Goal: Task Accomplishment & Management: Use online tool/utility

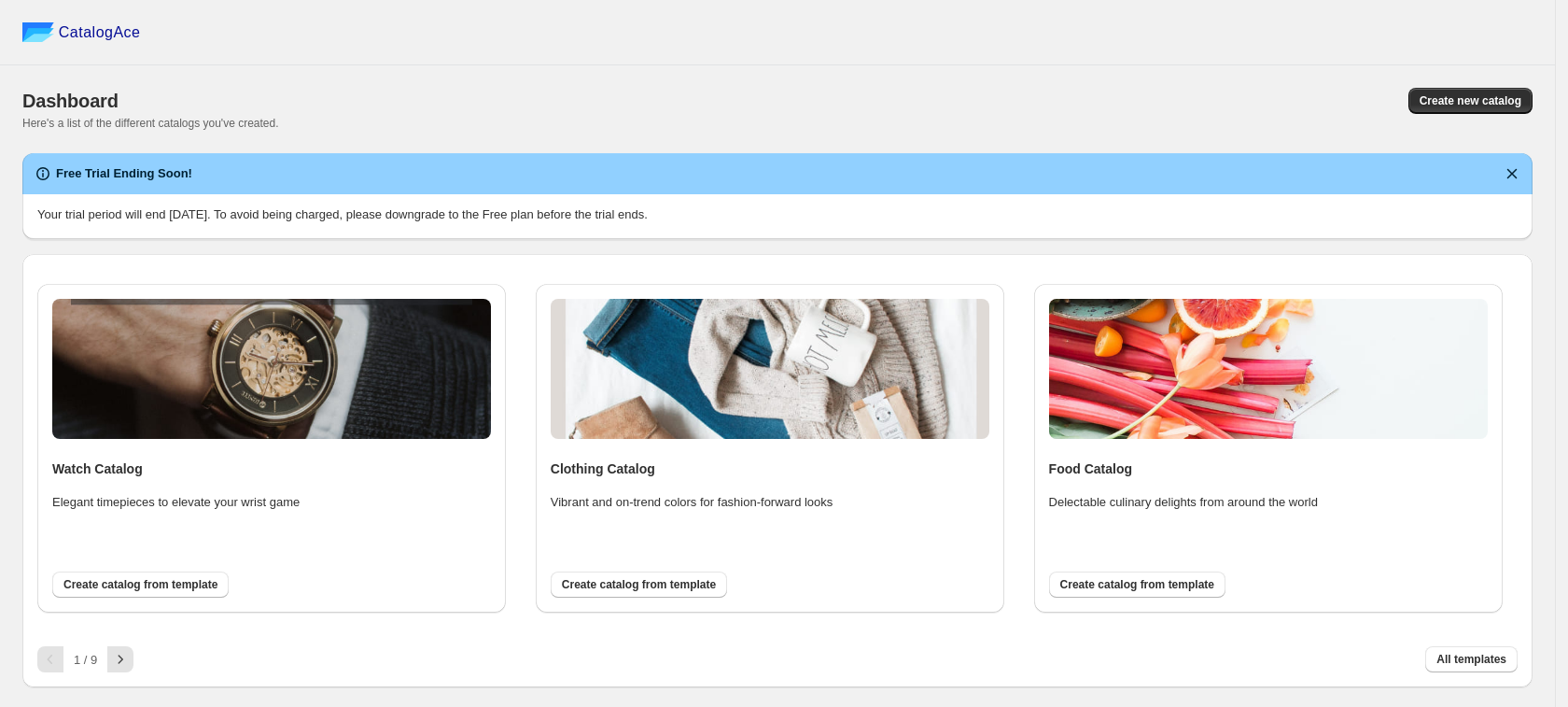
click at [173, 211] on p "Your trial period will end [DATE]. To avoid being charged, please downgrade to …" at bounding box center [777, 214] width 1480 height 19
click at [1430, 89] on button "Create new catalog" at bounding box center [1470, 101] width 124 height 26
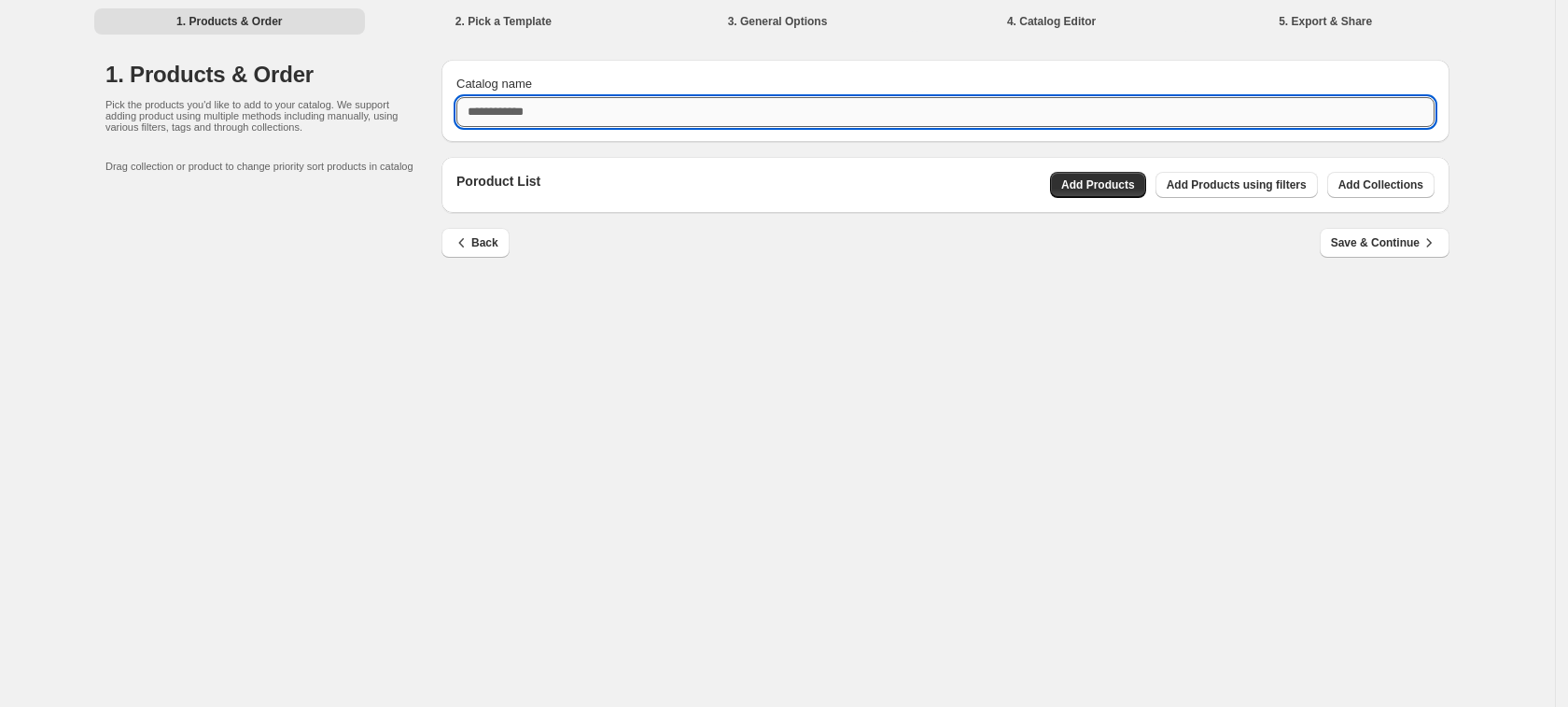
click at [541, 113] on input "Catalog name" at bounding box center [945, 111] width 978 height 30
type input "********"
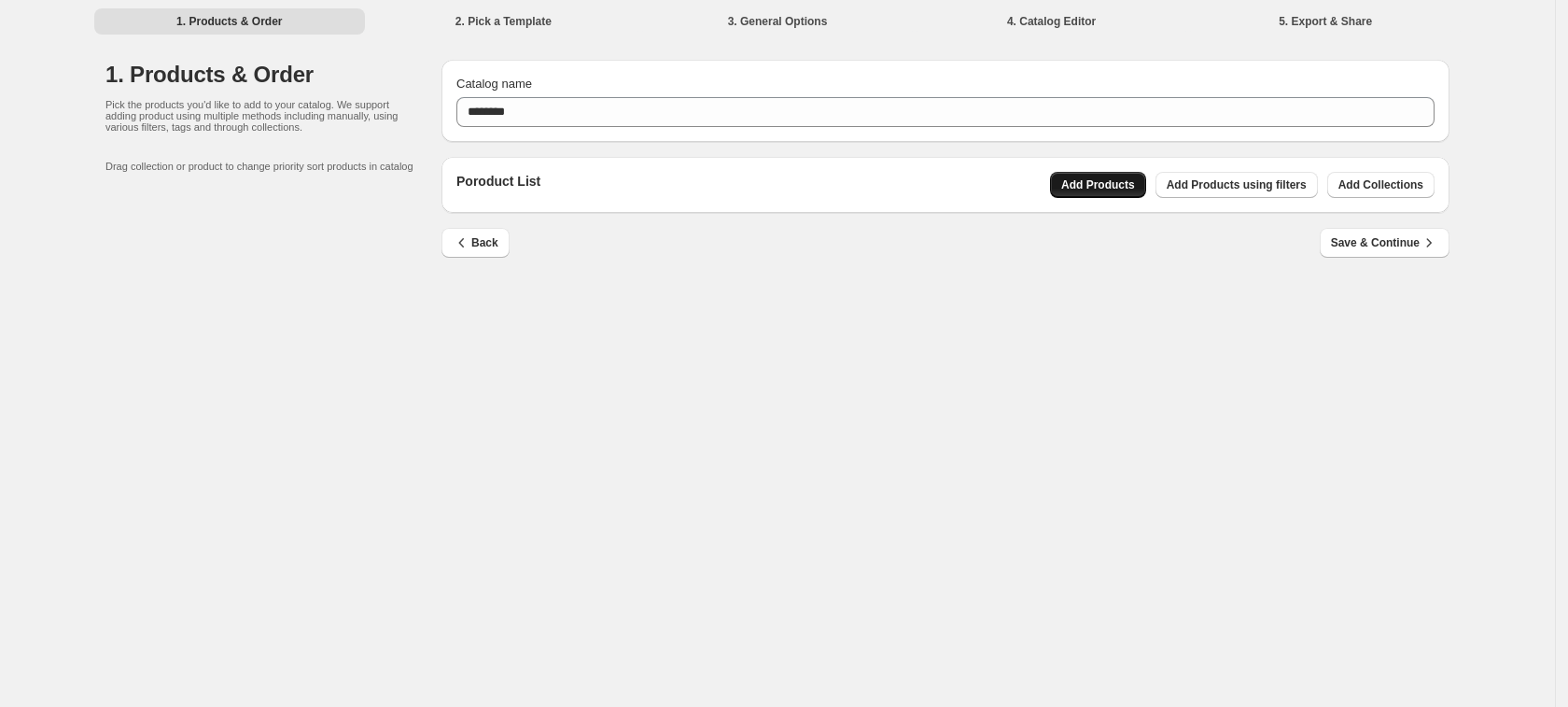
click at [1114, 183] on span "Add Products" at bounding box center [1097, 184] width 73 height 15
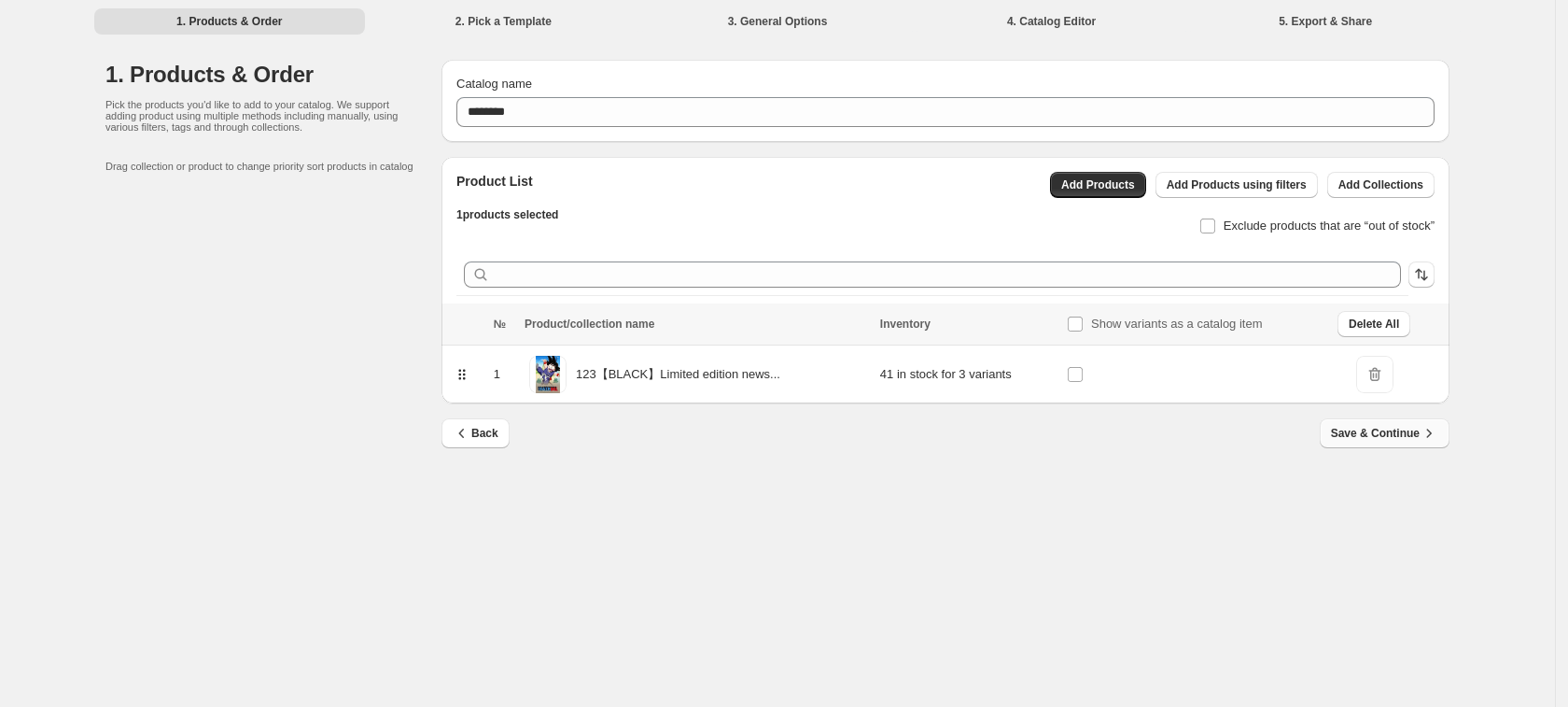
click at [1405, 441] on span "Save & Continue" at bounding box center [1384, 432] width 108 height 19
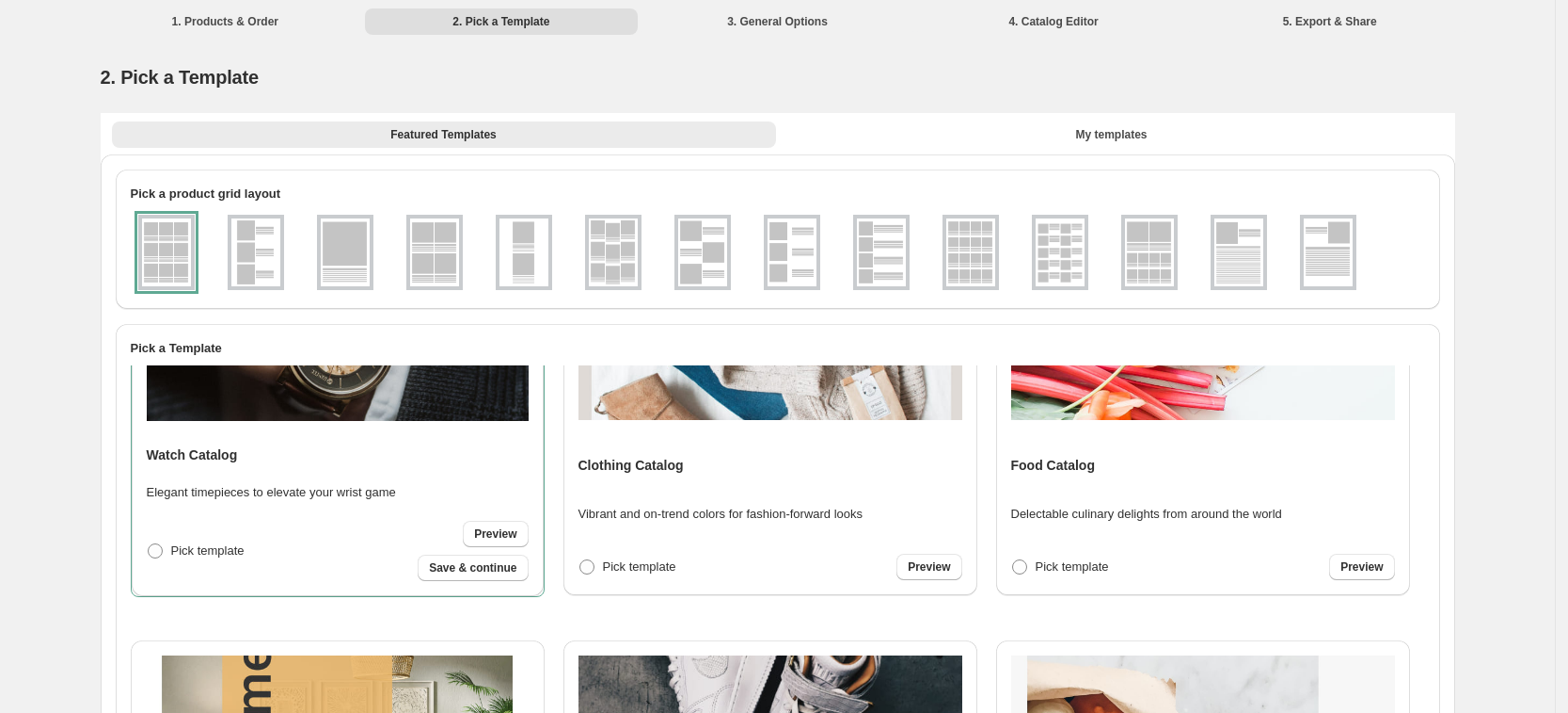
scroll to position [117, 0]
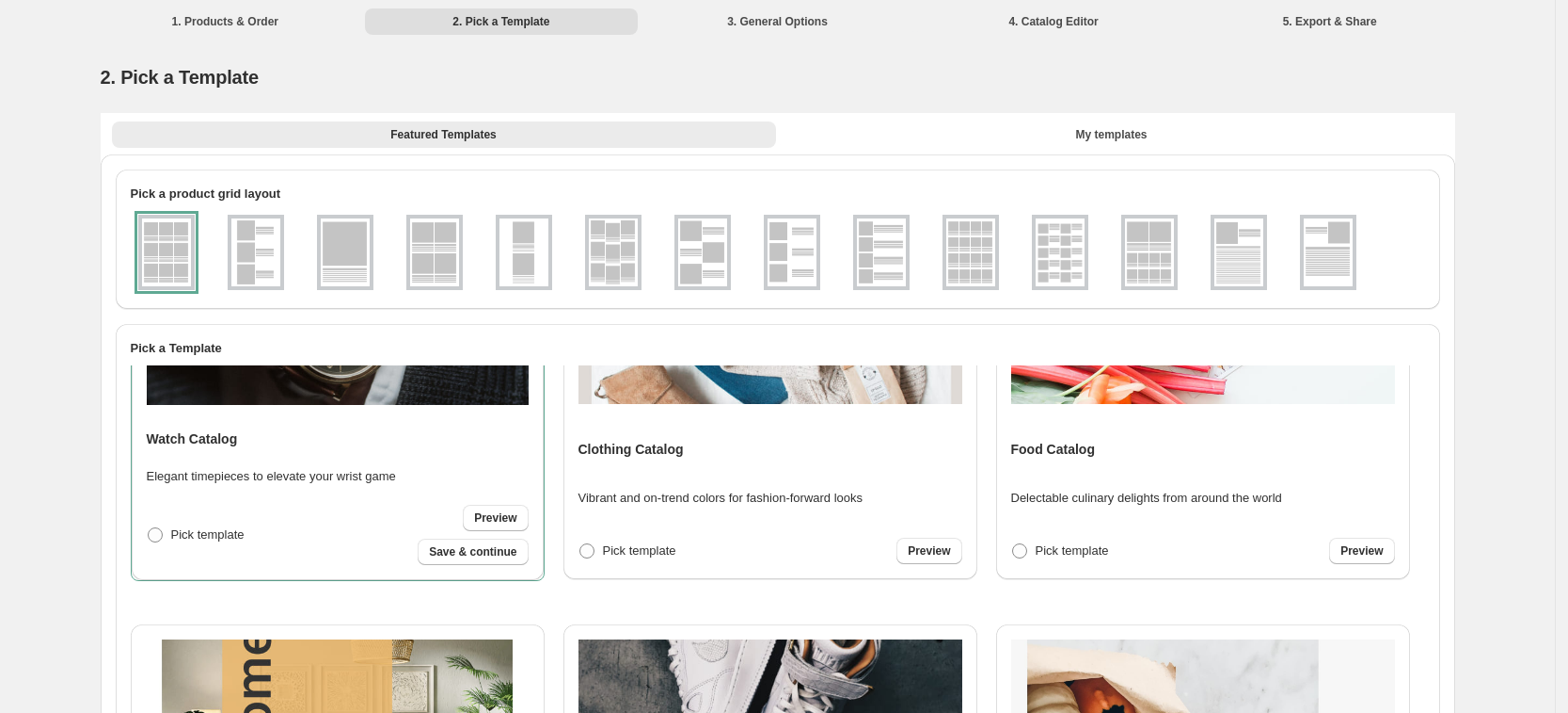
click at [464, 551] on span "Save & continue" at bounding box center [472, 551] width 88 height 15
select select "**********"
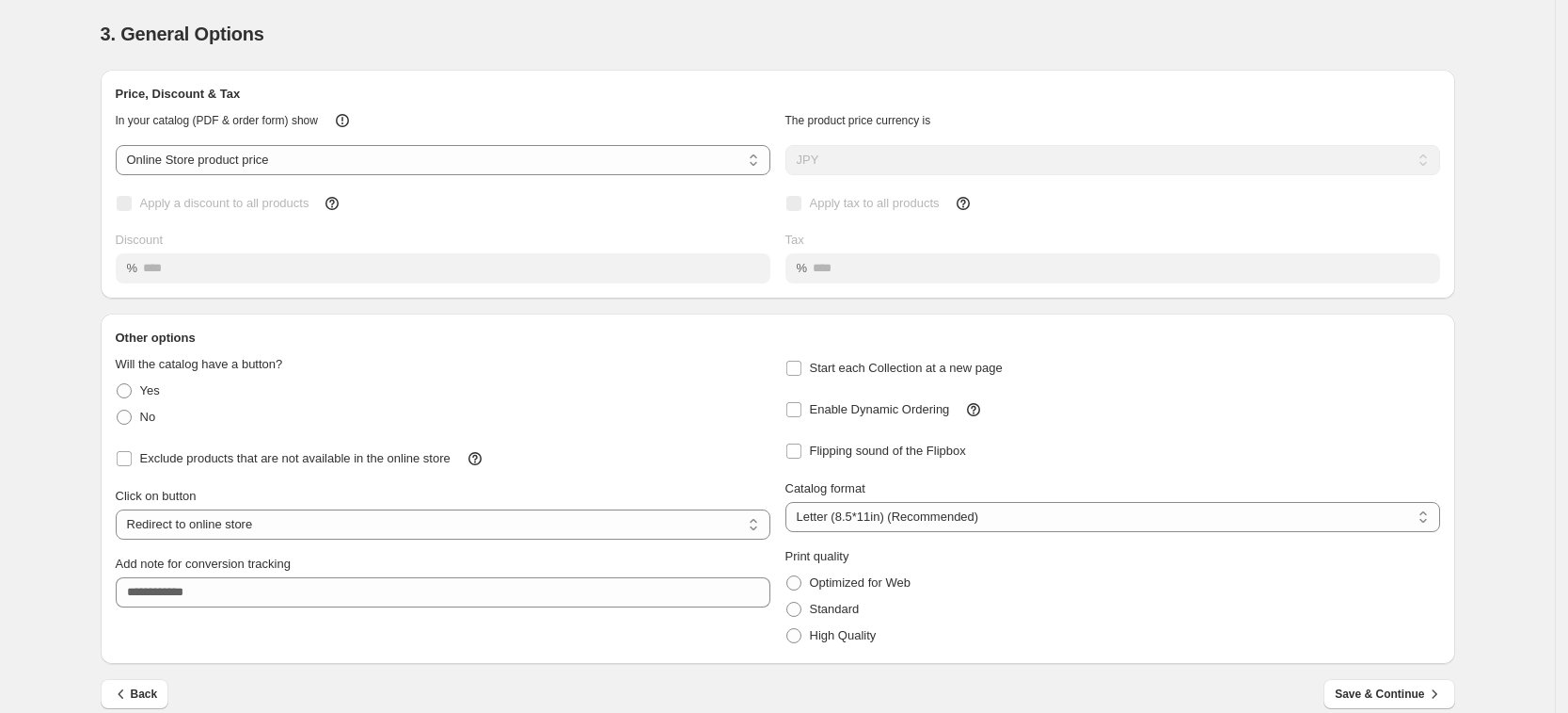
scroll to position [64, 0]
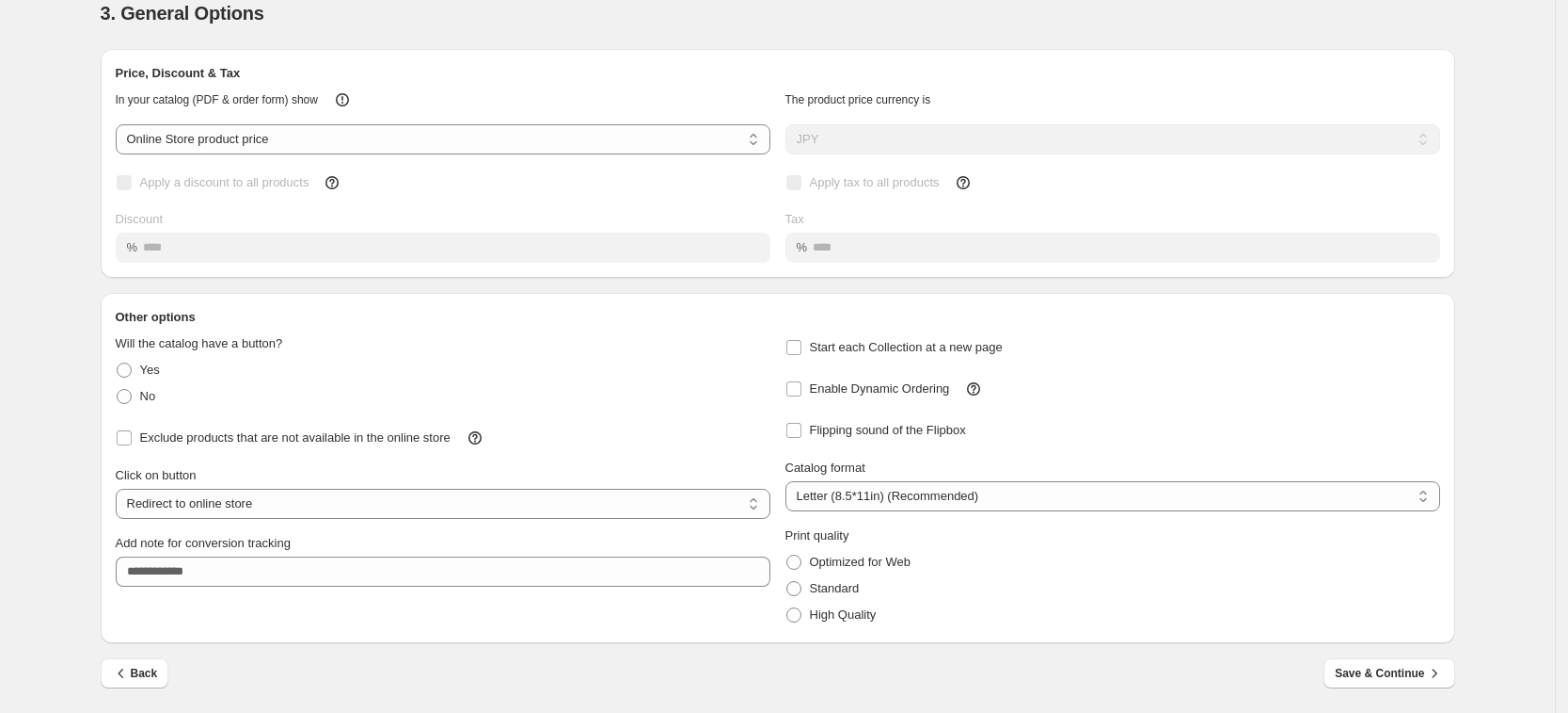
drag, startPoint x: 1344, startPoint y: 670, endPoint x: 1329, endPoint y: 666, distance: 15.5
click at [1343, 669] on button "Save & Continue" at bounding box center [1389, 673] width 131 height 31
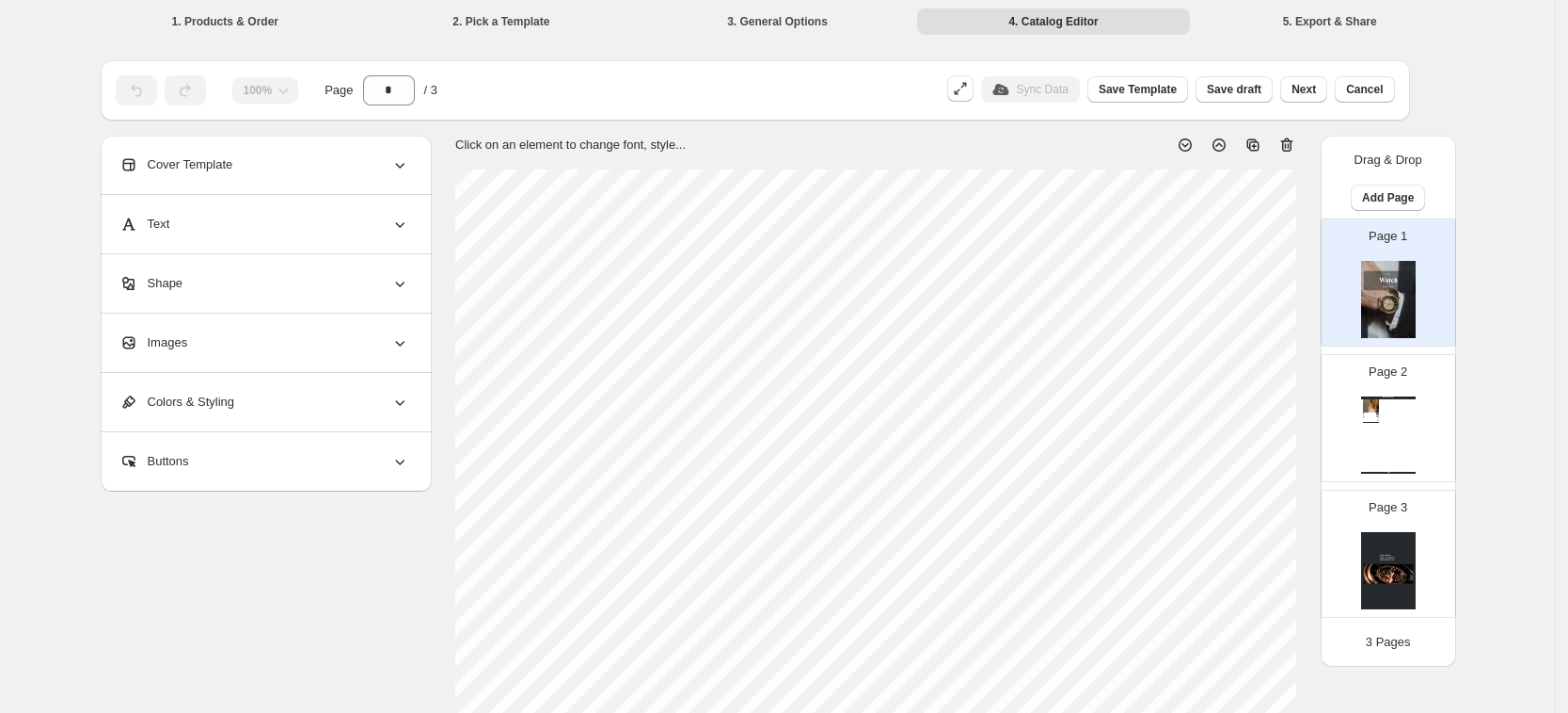
click at [1424, 444] on div "Page 2 Watch Catalog 123【BLACK】Limited edition newsssss - Blue new modal testin…" at bounding box center [1381, 410] width 118 height 126
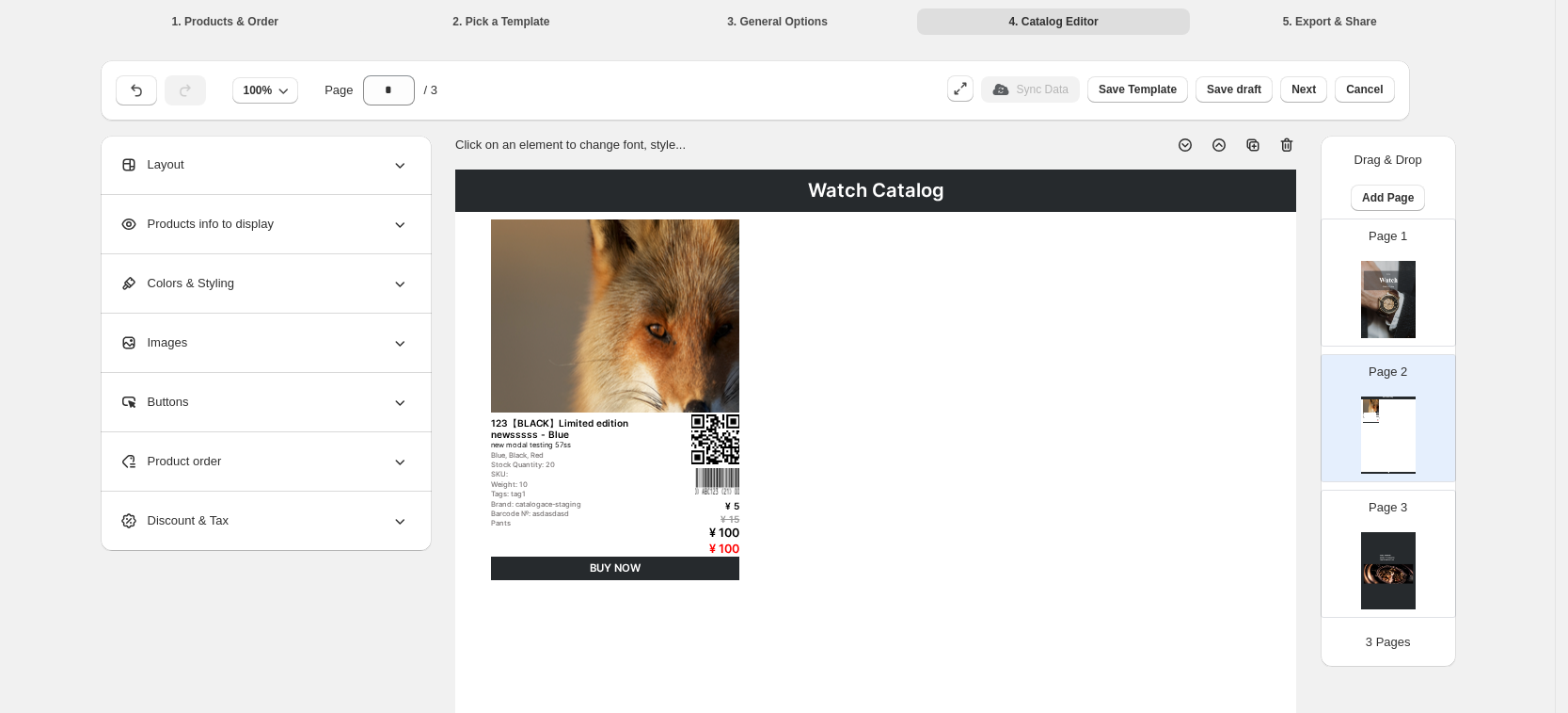
click at [1397, 425] on div "Watch Catalog 123【BLACK】Limited edition newsssss - Blue new modal testing 57ss …" at bounding box center [1388, 435] width 54 height 77
click at [1402, 325] on img at bounding box center [1388, 299] width 54 height 77
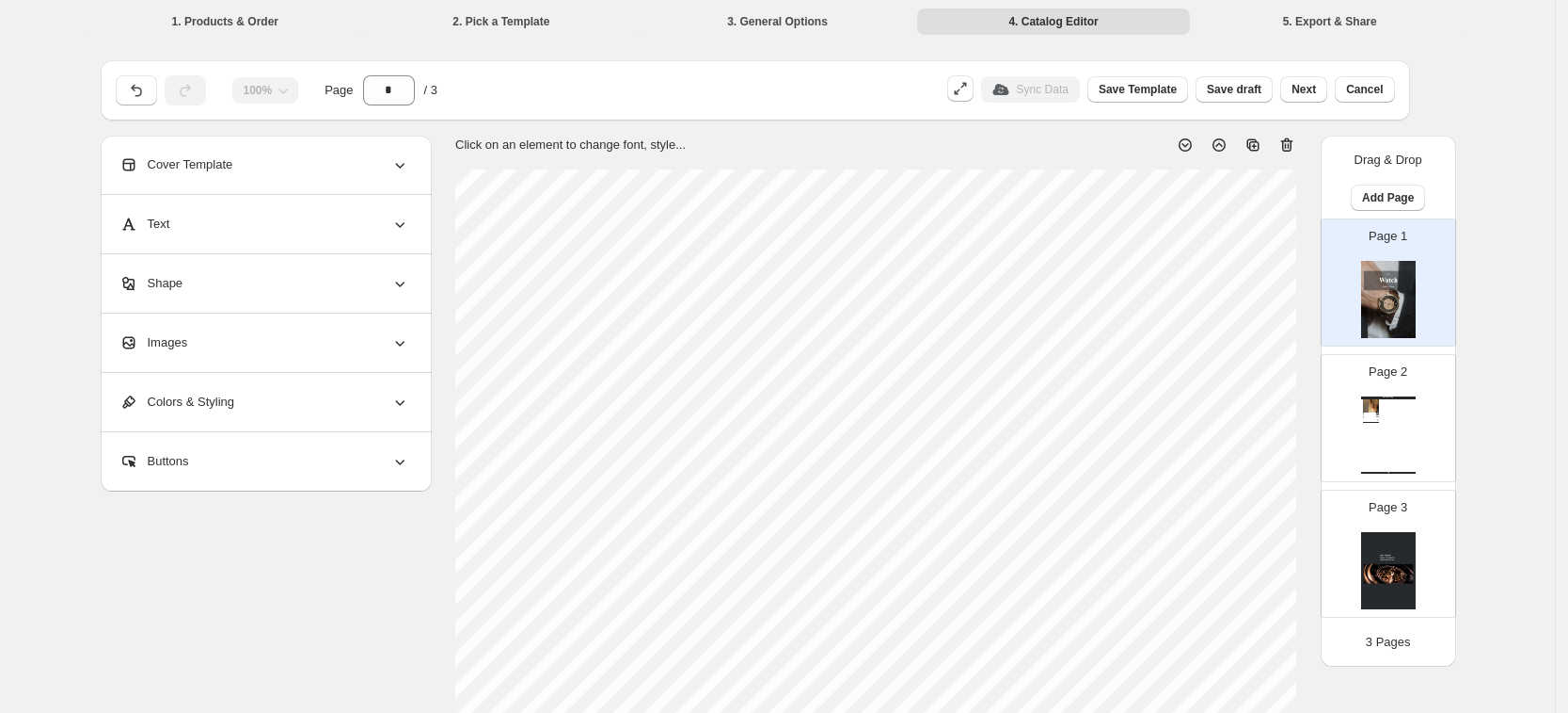
click at [1392, 399] on div "Watch Catalog" at bounding box center [1388, 397] width 54 height 3
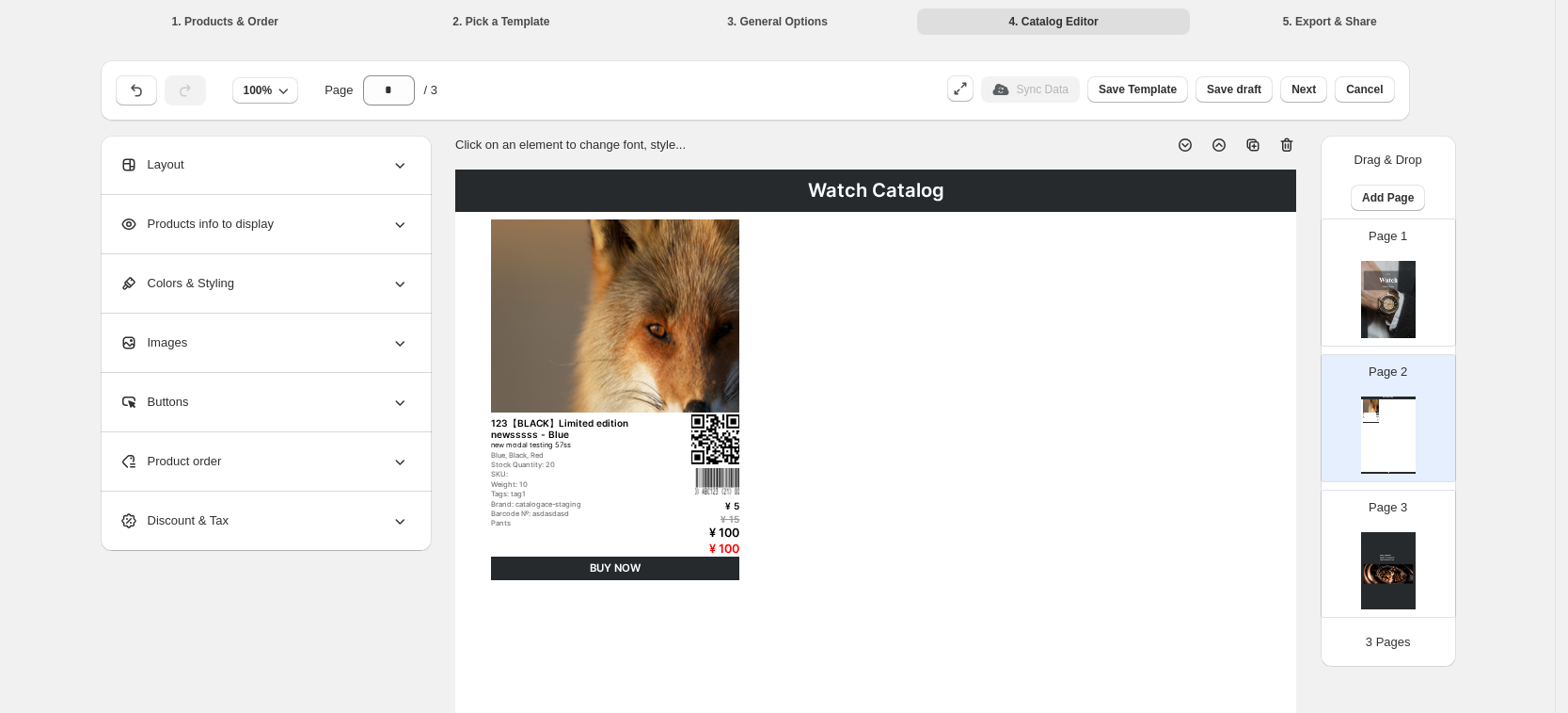
drag, startPoint x: 1381, startPoint y: 295, endPoint x: 1405, endPoint y: 342, distance: 52.8
click at [1381, 296] on img at bounding box center [1388, 299] width 54 height 77
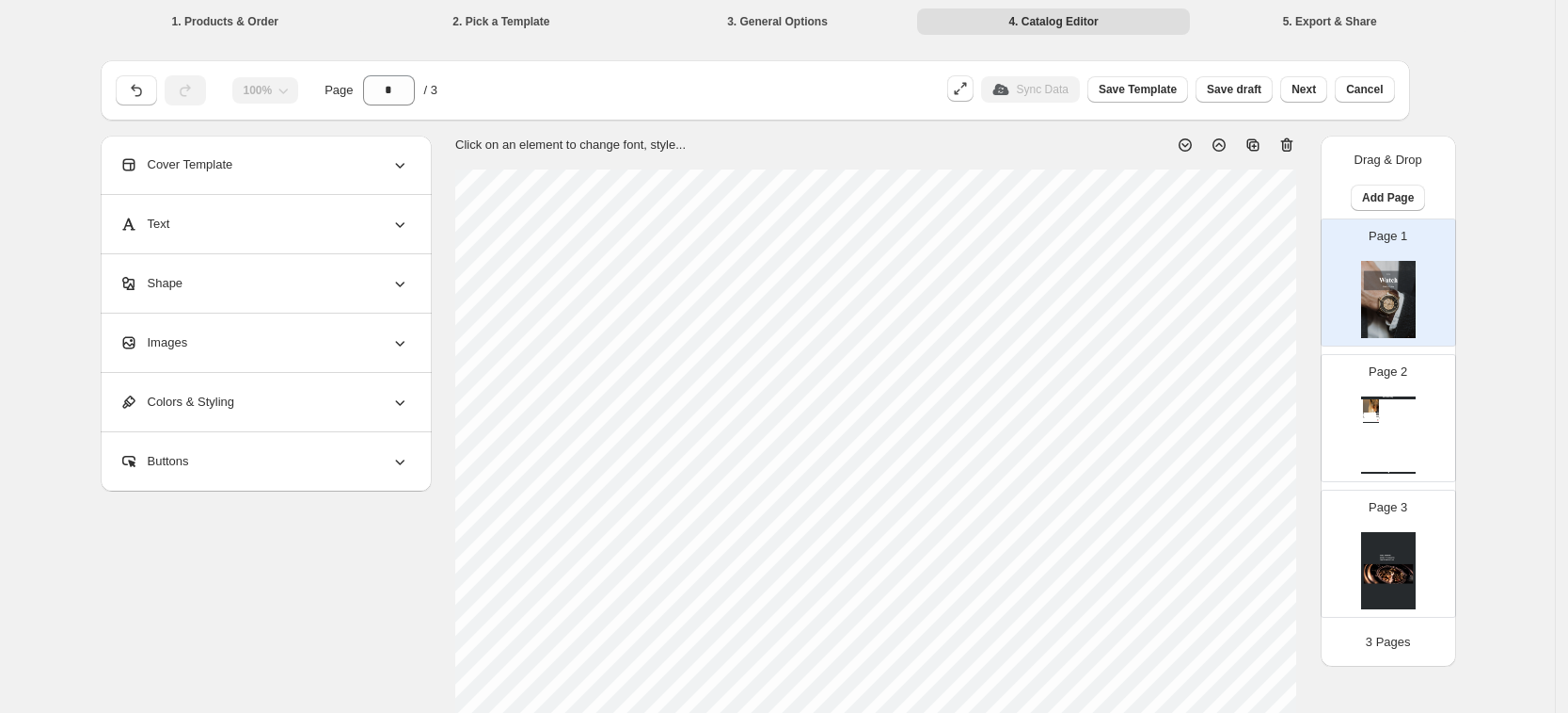
click at [1430, 410] on div "Page 2 Watch Catalog 123【BLACK】Limited edition newsssss - Blue new modal testin…" at bounding box center [1381, 410] width 118 height 126
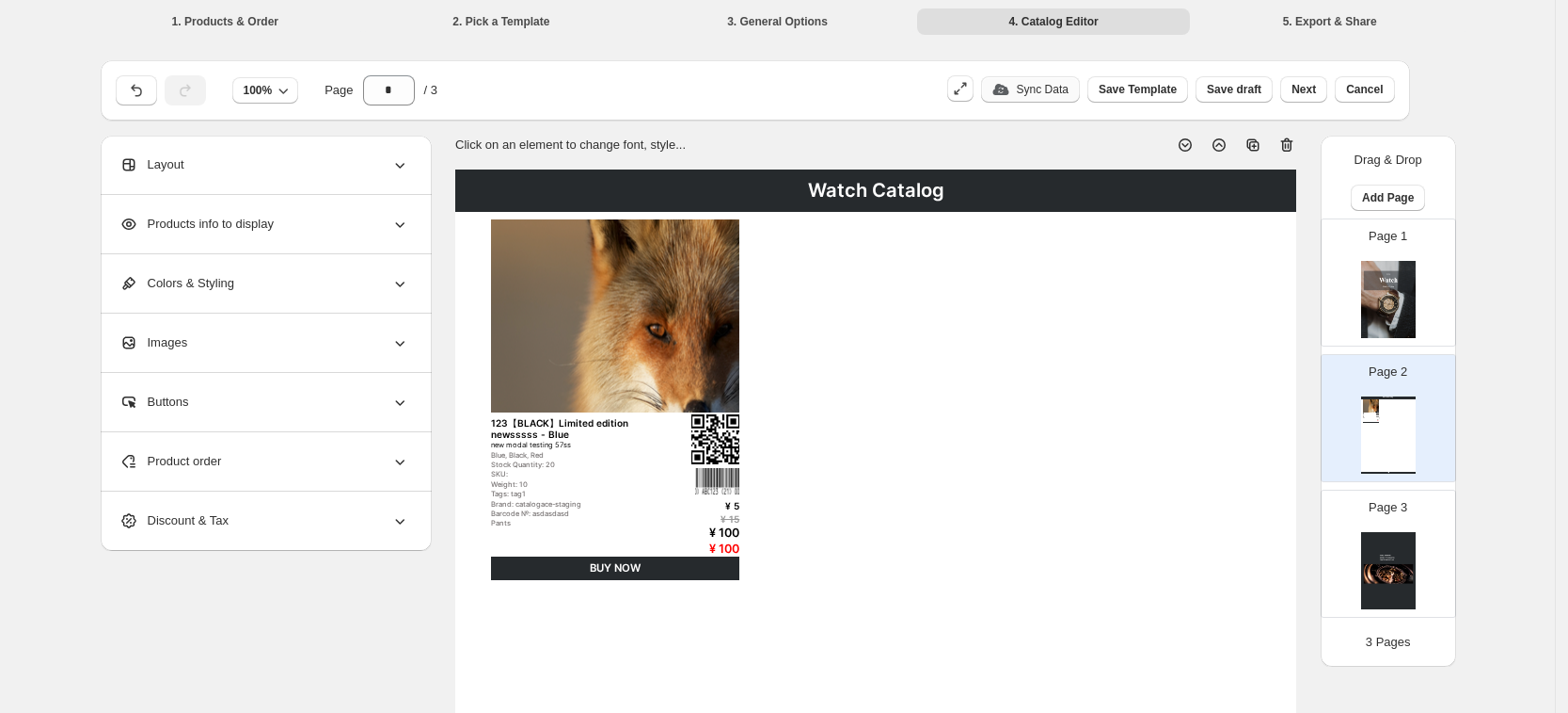
click at [1068, 88] on p "Sync Data" at bounding box center [1043, 89] width 52 height 15
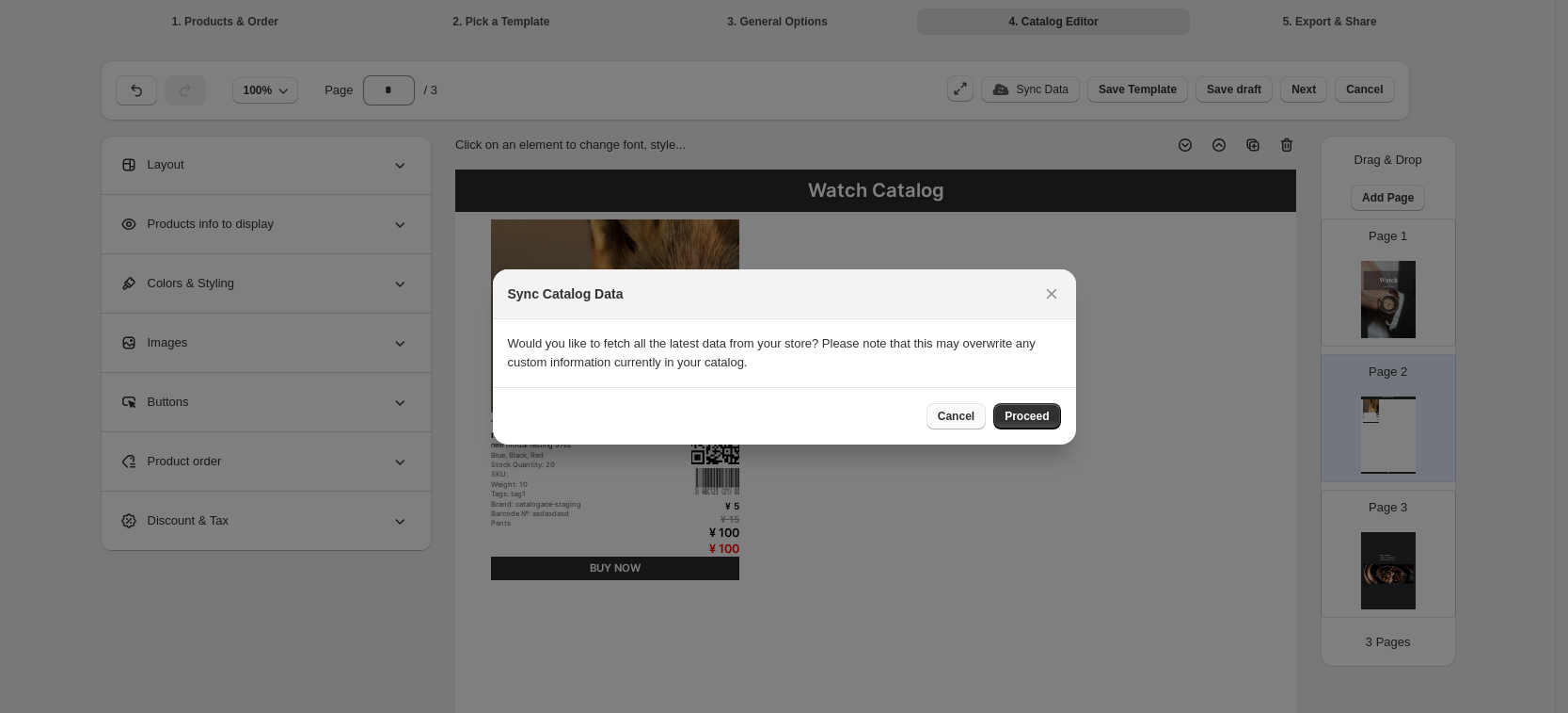
click at [957, 422] on span "Cancel" at bounding box center [956, 415] width 36 height 15
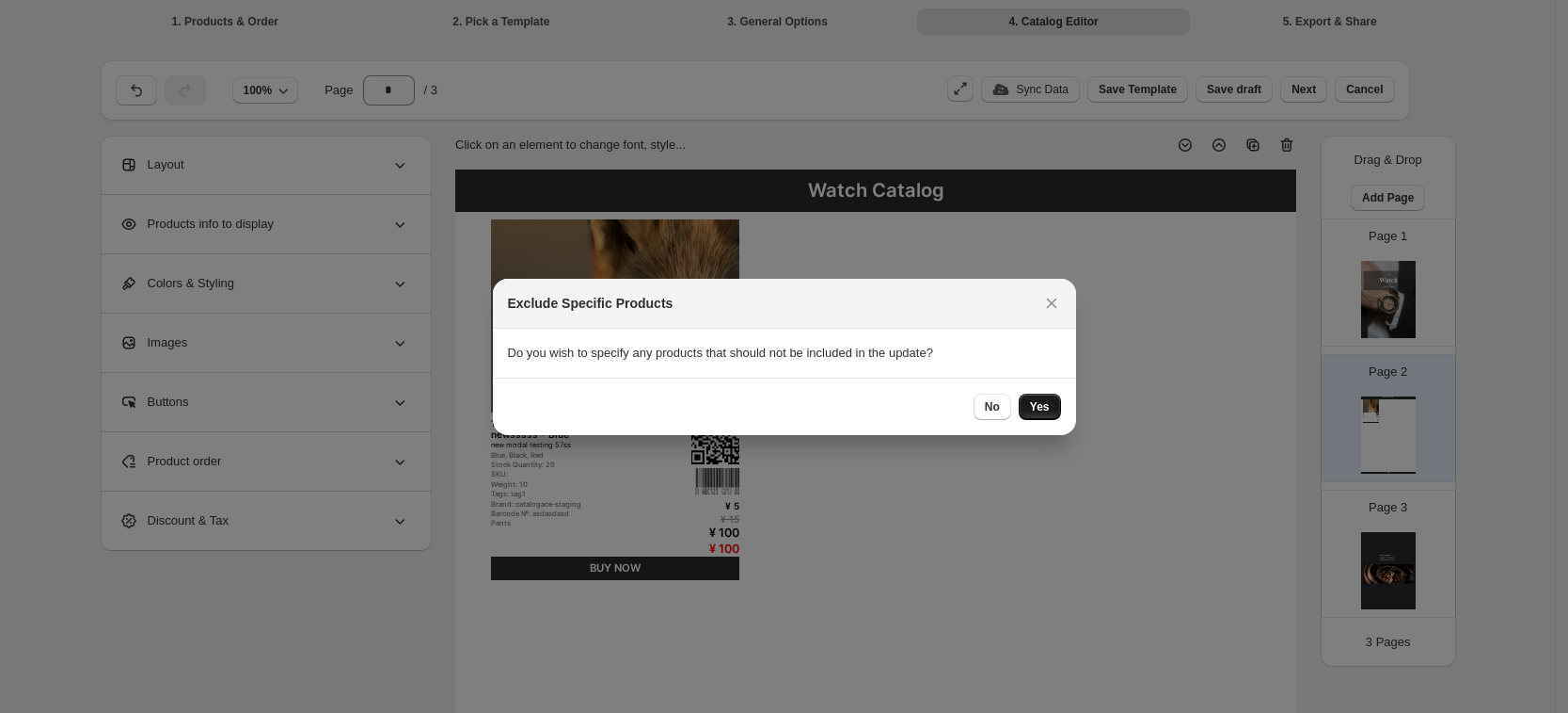
click at [1035, 406] on span "Yes" at bounding box center [1040, 406] width 20 height 15
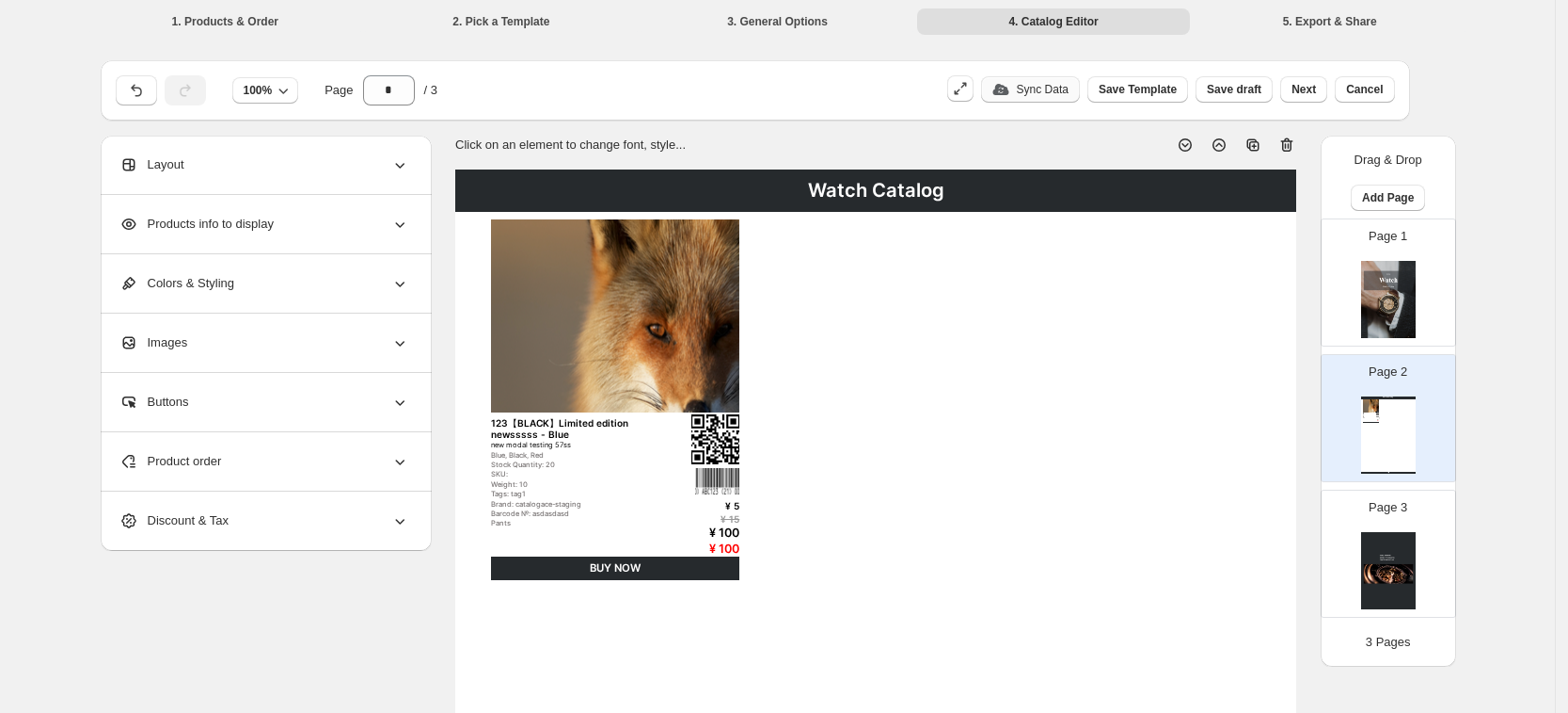
click at [1068, 89] on p "Sync Data" at bounding box center [1043, 89] width 52 height 15
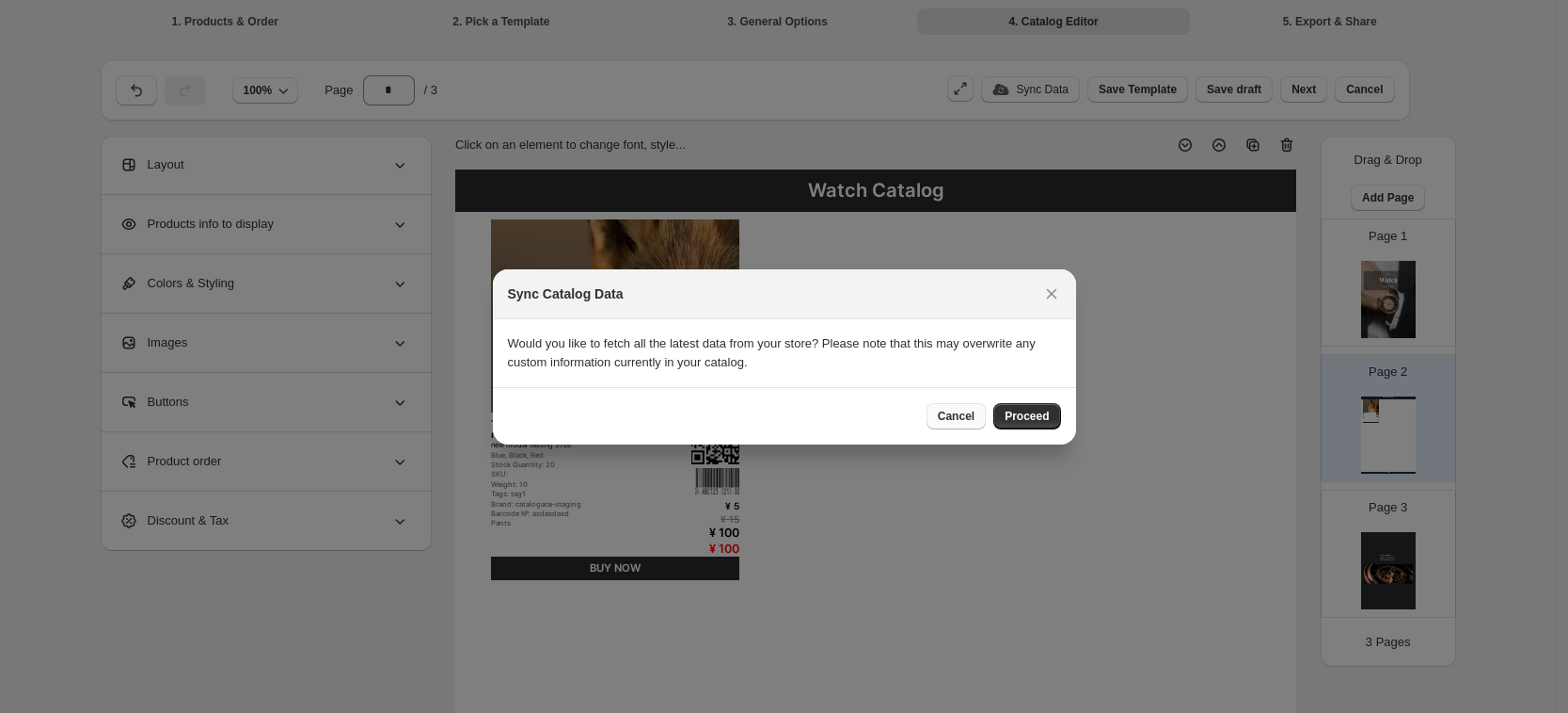
click at [965, 420] on span "Cancel" at bounding box center [956, 415] width 36 height 15
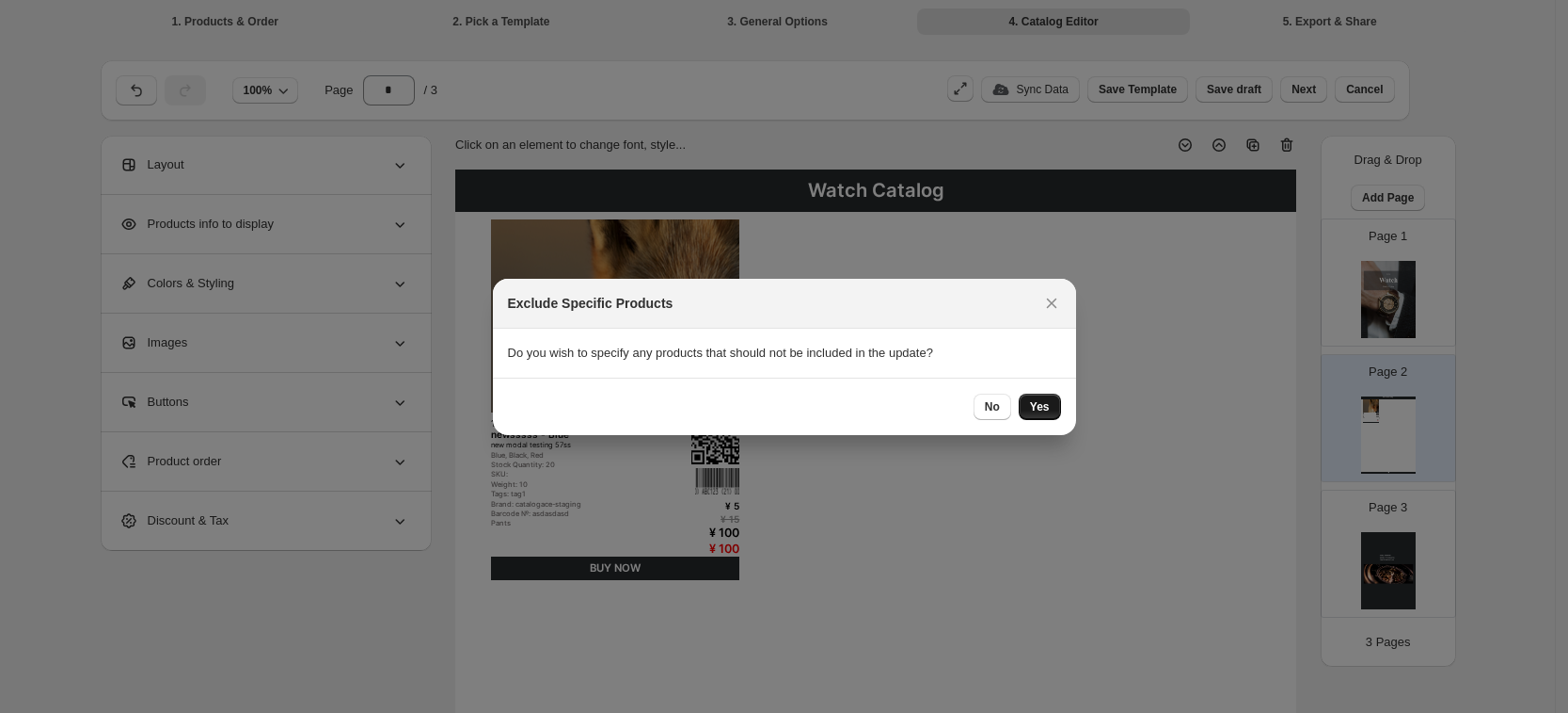
click at [1039, 409] on span "Yes" at bounding box center [1040, 406] width 20 height 15
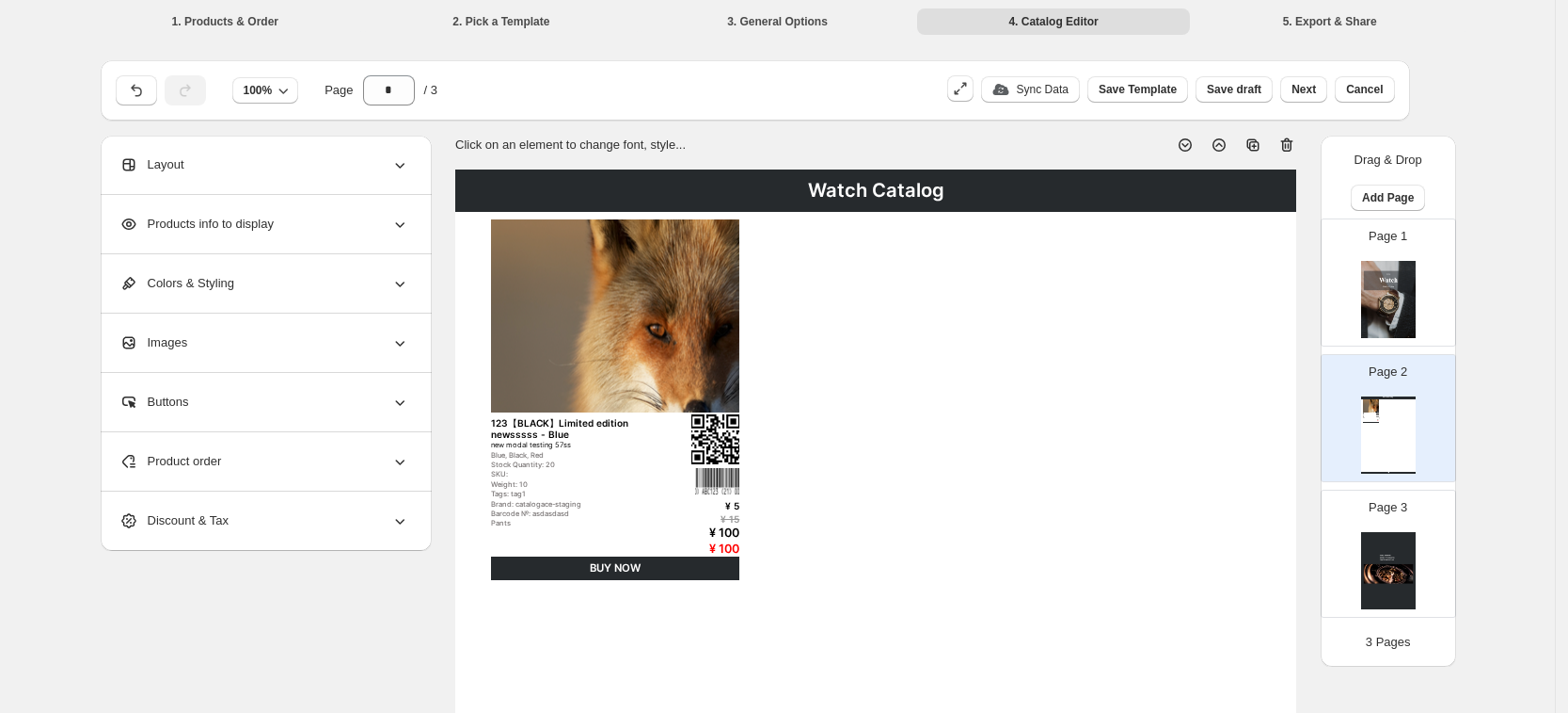
click at [1053, 103] on div "Sync Data Save Template Save draft Next Cancel" at bounding box center [1171, 90] width 447 height 31
click at [1050, 97] on button "Sync Data" at bounding box center [1031, 89] width 99 height 27
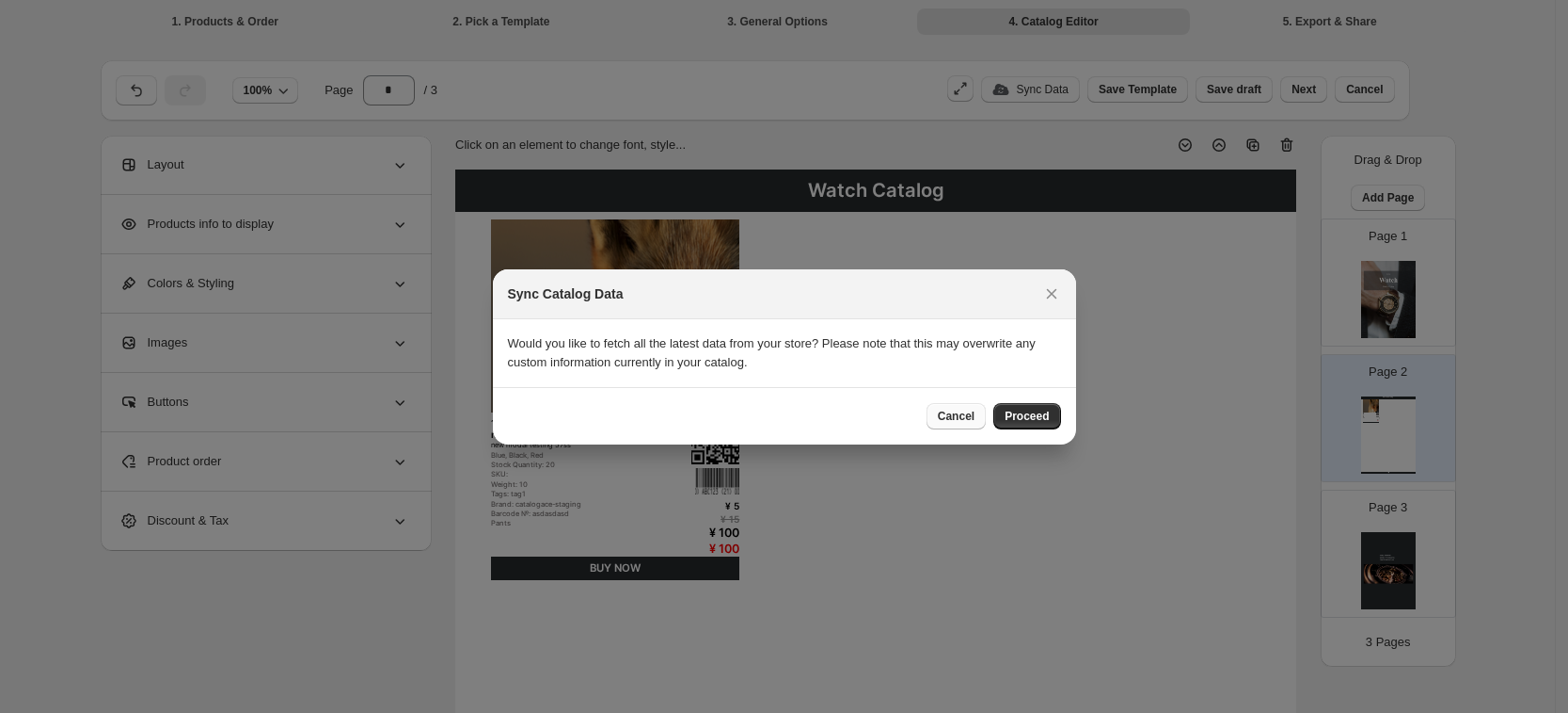
click at [963, 418] on span "Cancel" at bounding box center [956, 415] width 36 height 15
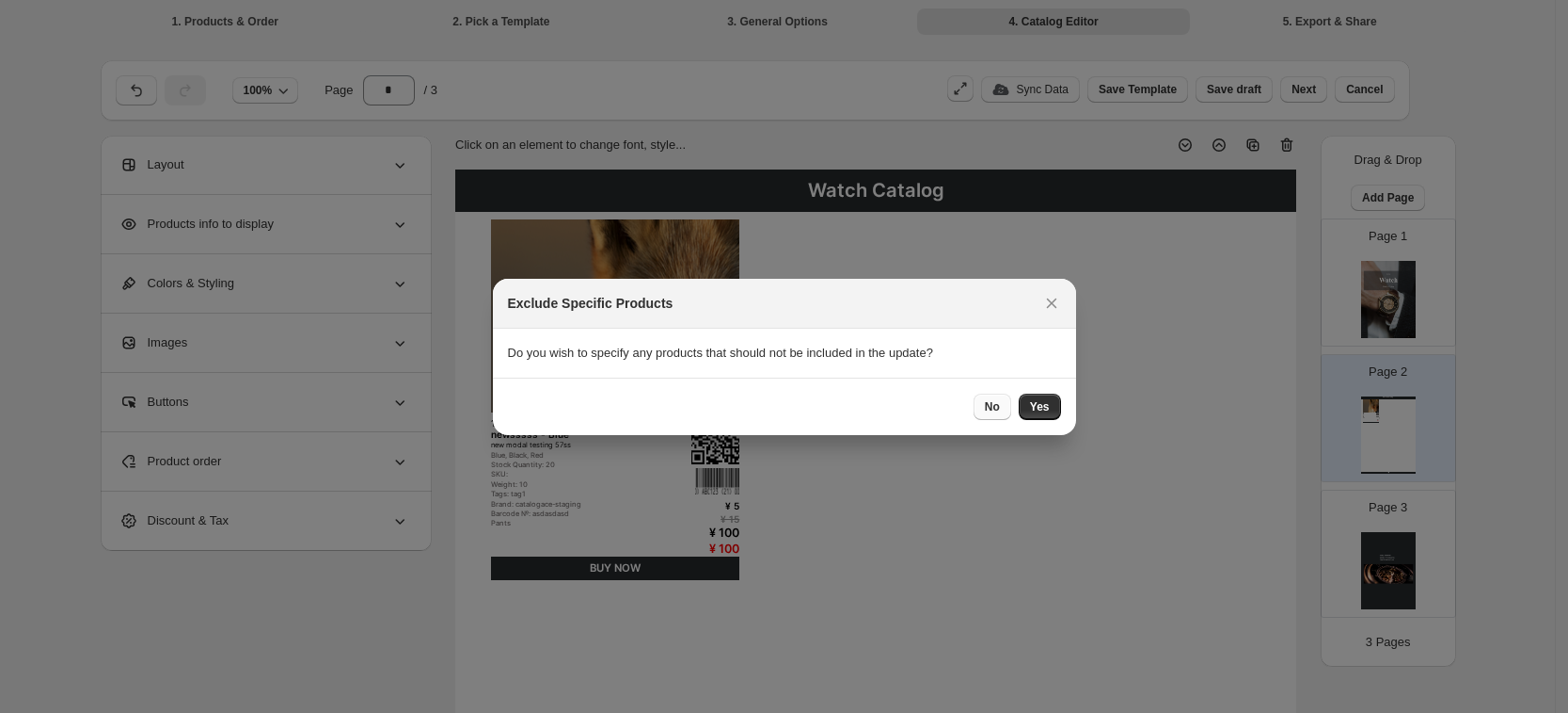
click at [993, 401] on span "No" at bounding box center [991, 406] width 15 height 15
click at [1050, 404] on button "Yes" at bounding box center [1040, 406] width 42 height 27
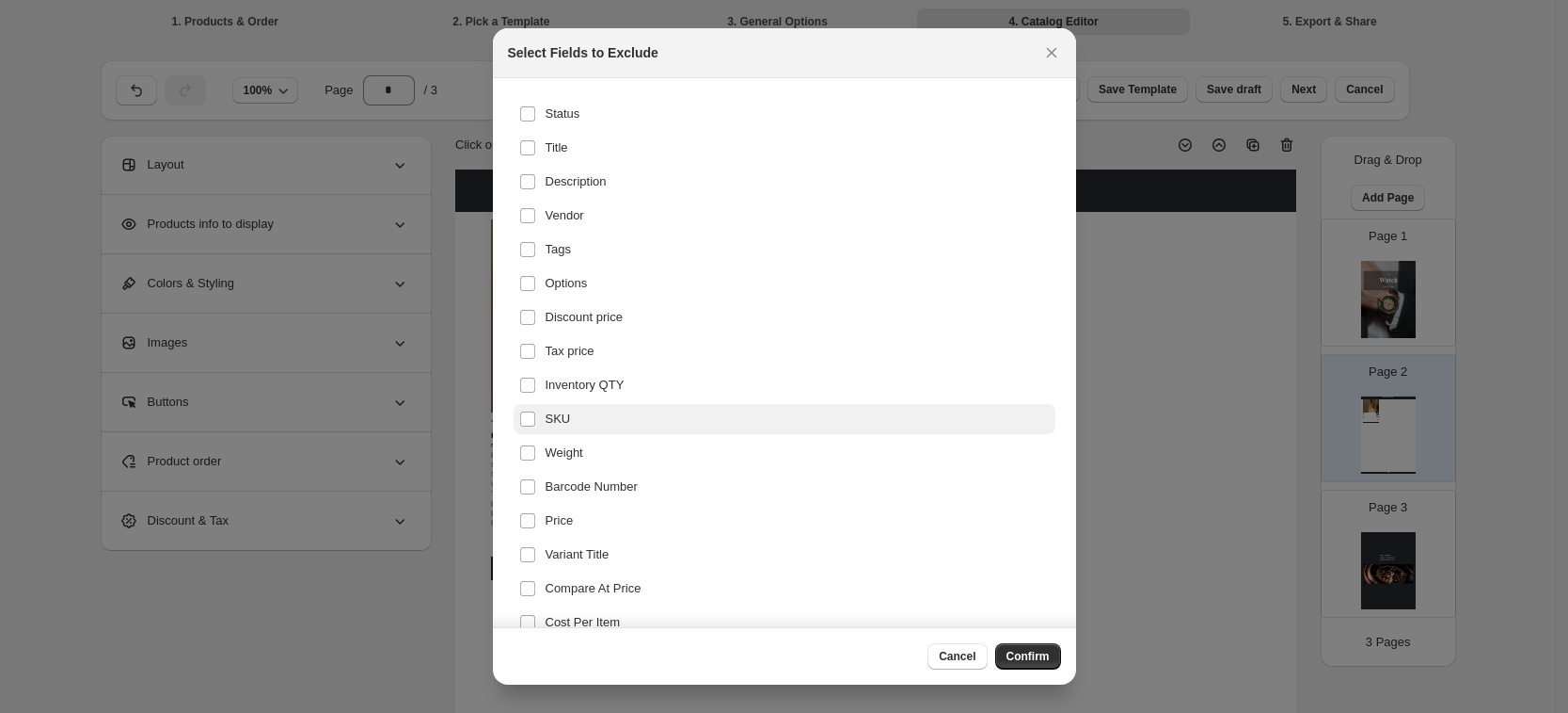
drag, startPoint x: 557, startPoint y: 387, endPoint x: 565, endPoint y: 406, distance: 20.6
click at [557, 388] on span "Inventory QTY" at bounding box center [585, 385] width 79 height 19
drag, startPoint x: 565, startPoint y: 406, endPoint x: 572, endPoint y: 434, distance: 28.9
click at [565, 408] on label "SKU" at bounding box center [784, 419] width 542 height 31
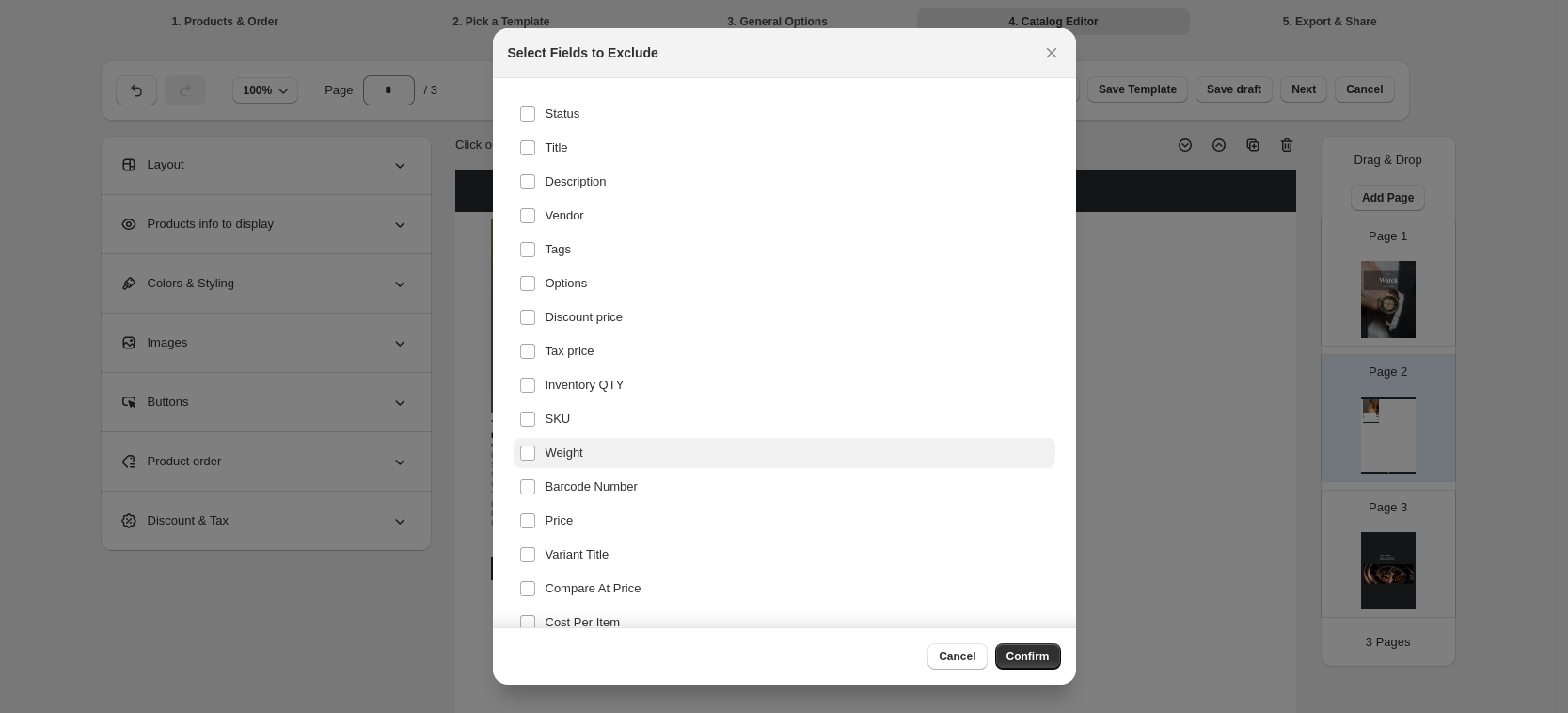
drag, startPoint x: 572, startPoint y: 442, endPoint x: 574, endPoint y: 464, distance: 22.1
click at [572, 443] on label "Weight" at bounding box center [784, 453] width 542 height 31
click at [576, 464] on label "Weight" at bounding box center [784, 453] width 542 height 31
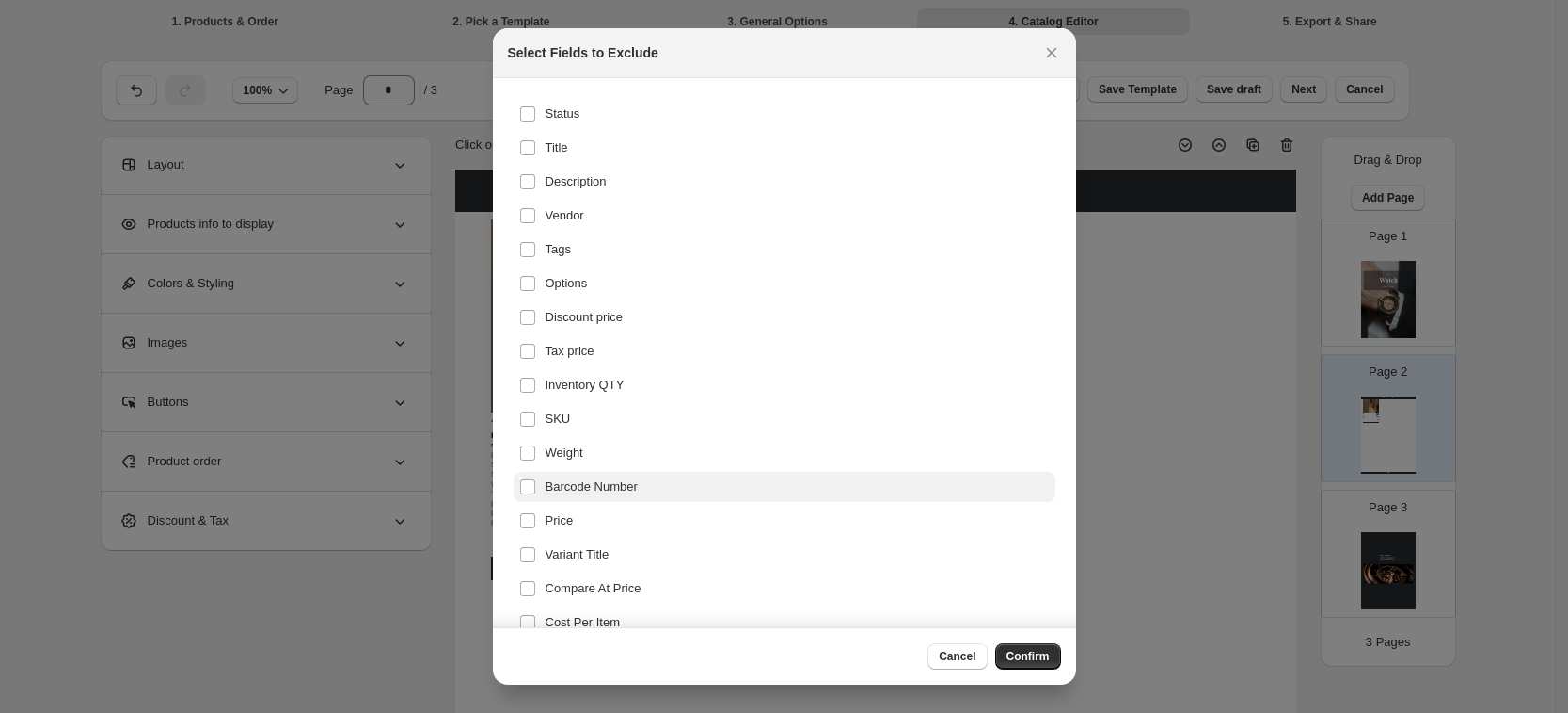
click at [627, 498] on label "Barcode Number" at bounding box center [784, 486] width 542 height 31
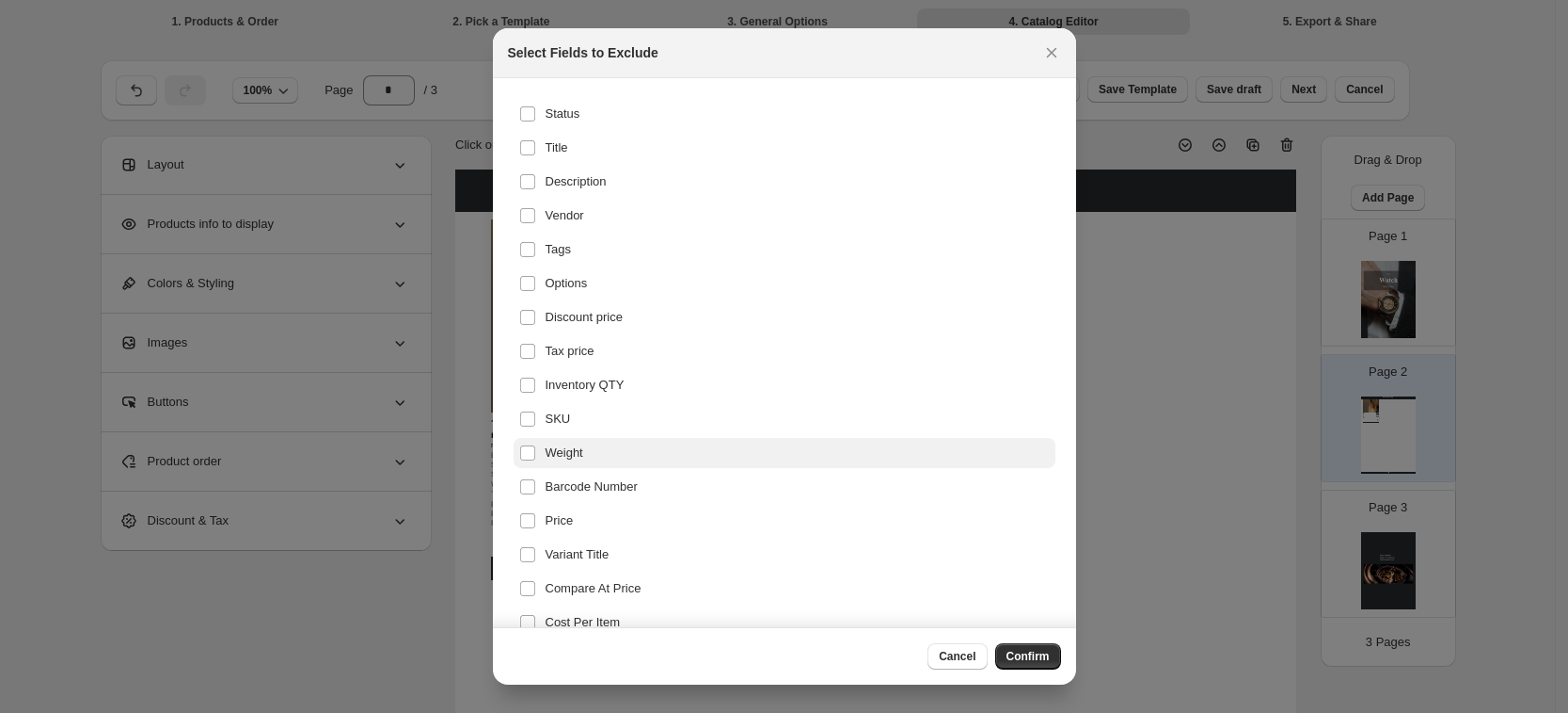
click at [602, 461] on label "Weight" at bounding box center [784, 453] width 542 height 31
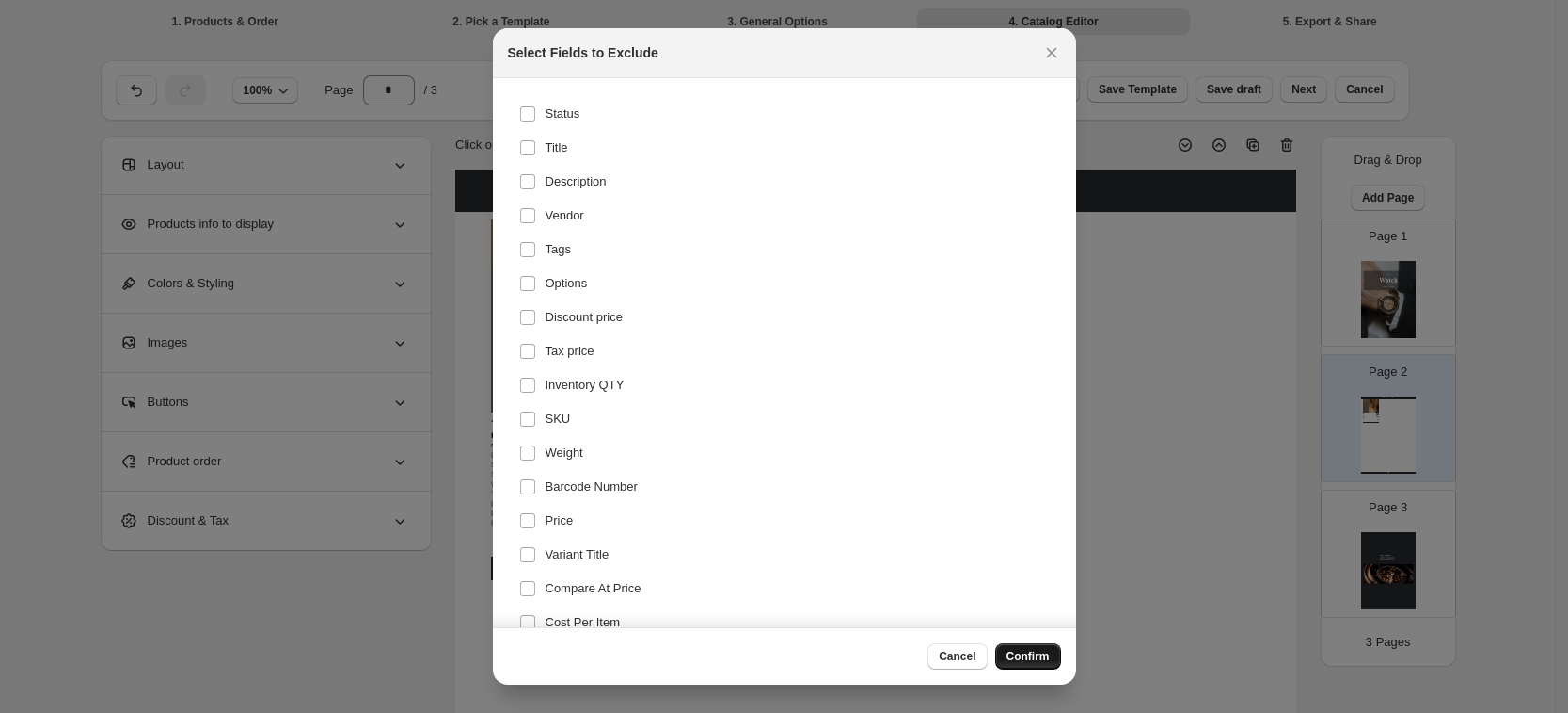
click at [1046, 651] on span "Confirm" at bounding box center [1028, 656] width 43 height 15
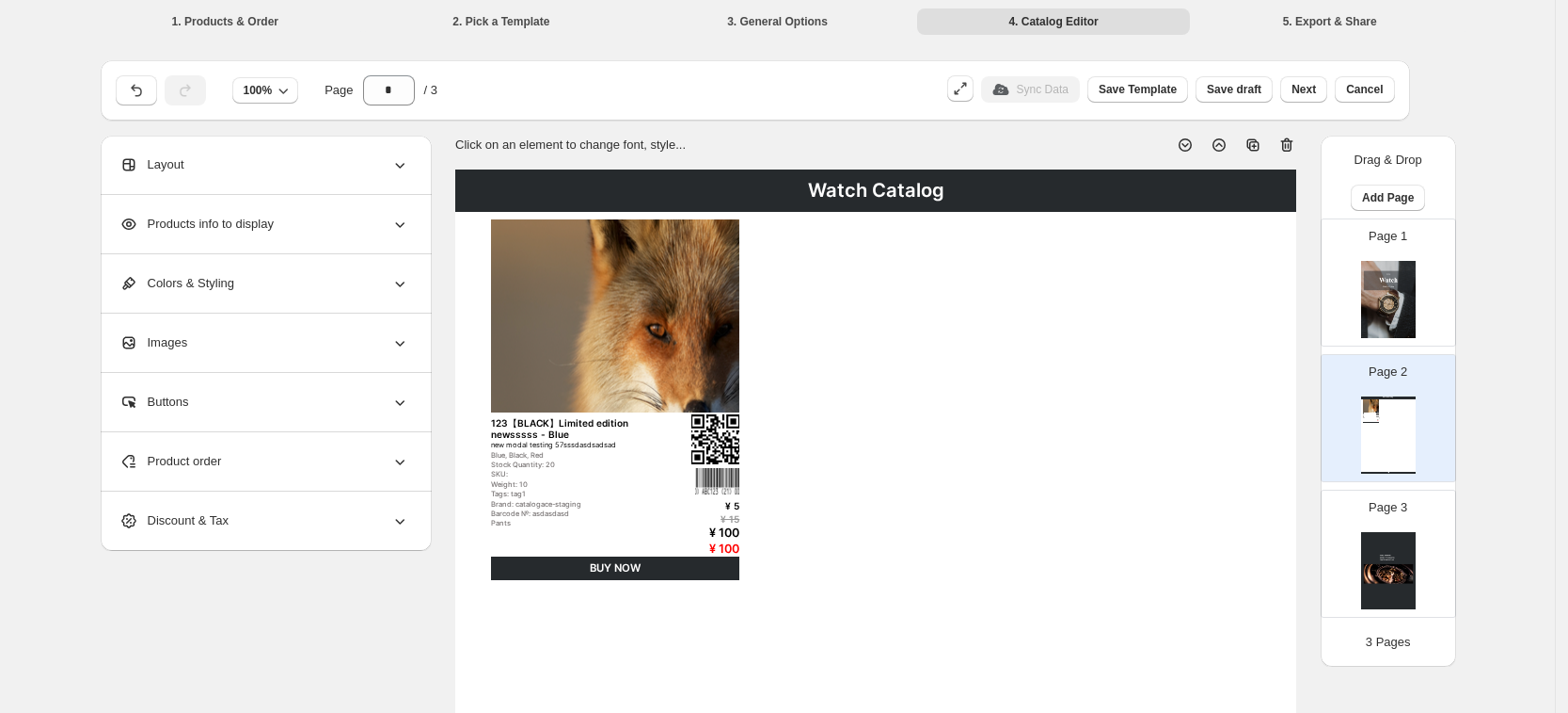
click at [1429, 311] on div "Page 1" at bounding box center [1381, 275] width 118 height 126
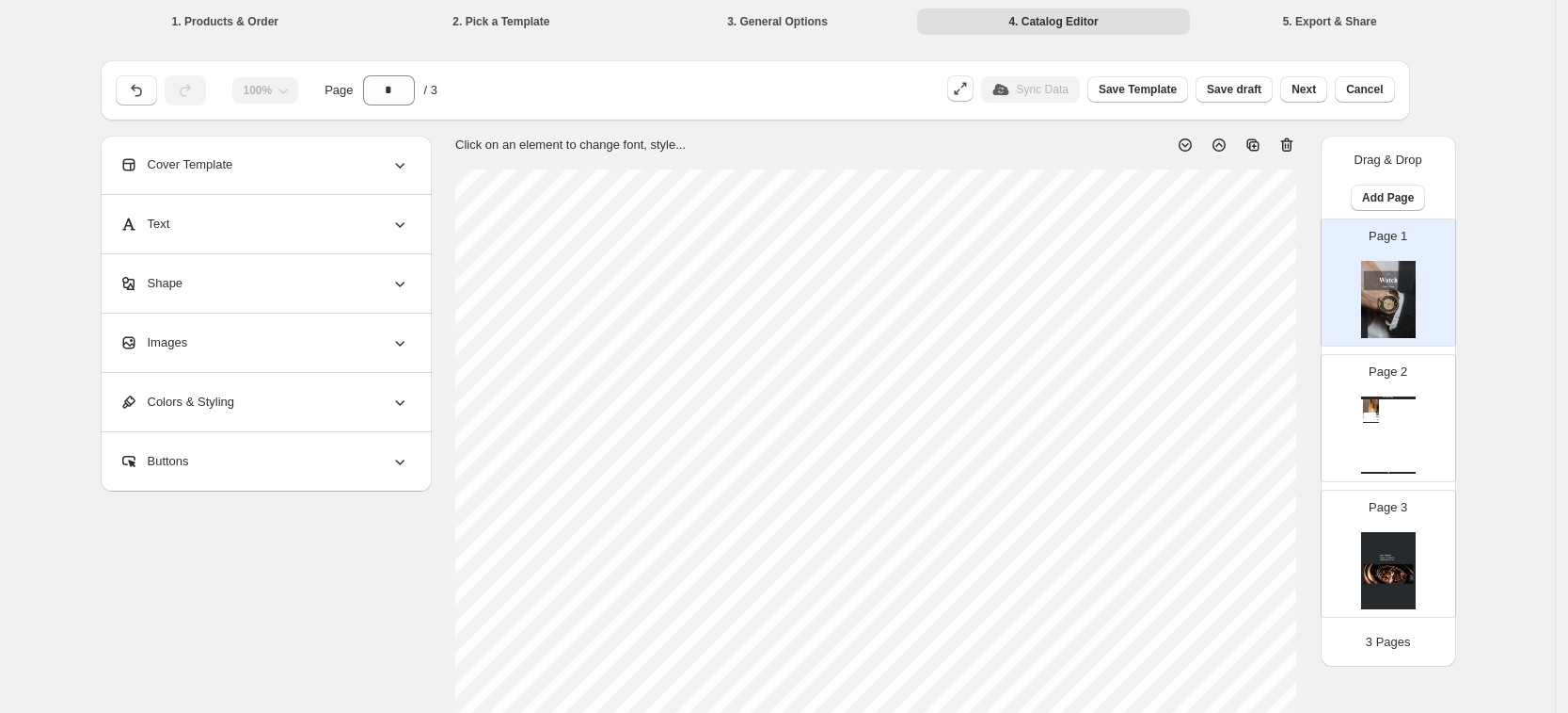
click at [1416, 414] on div "Watch Catalog 123【BLACK】Limited edition newsssss - Blue new modal testing 57sss…" at bounding box center [1388, 435] width 54 height 77
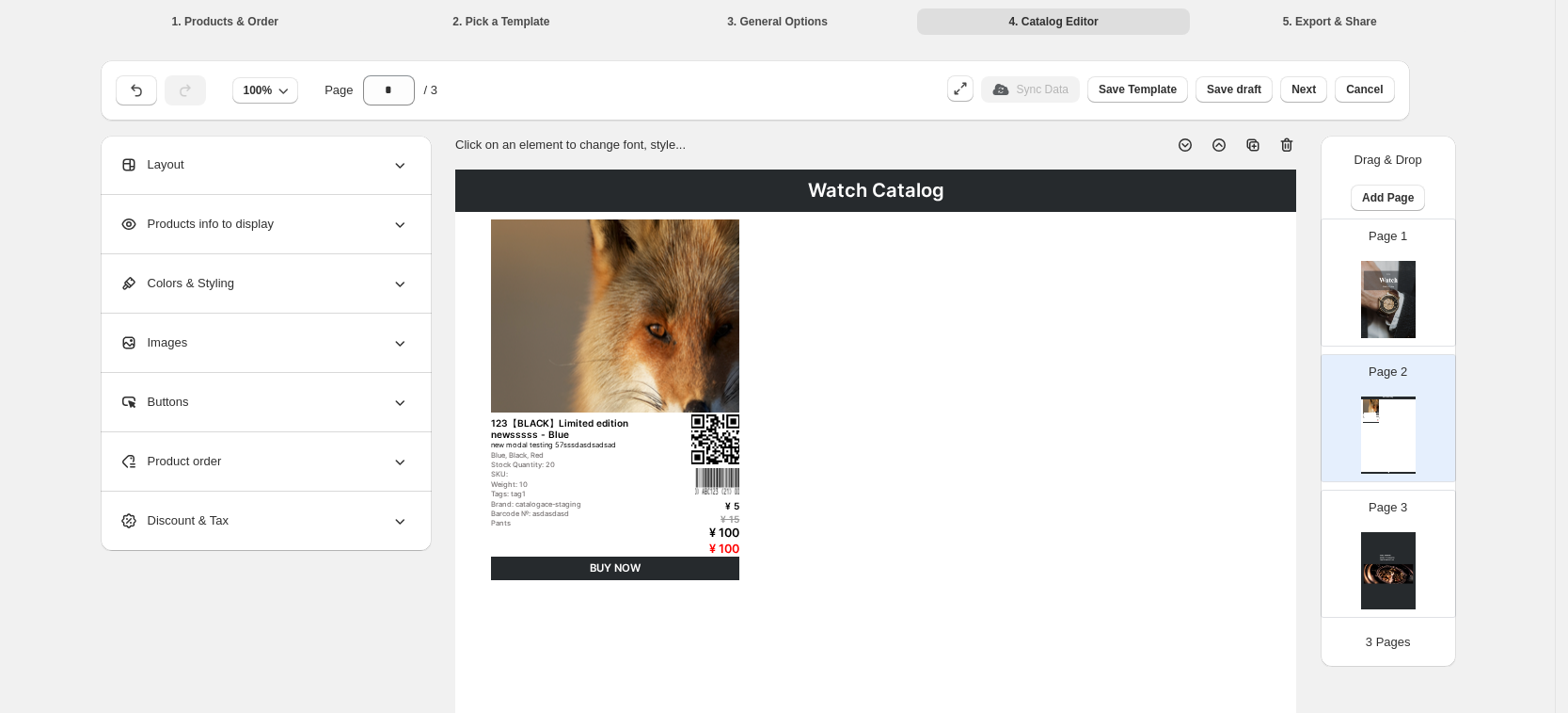
drag, startPoint x: 1398, startPoint y: 312, endPoint x: 1409, endPoint y: 323, distance: 15.6
click at [1398, 312] on img at bounding box center [1388, 299] width 54 height 77
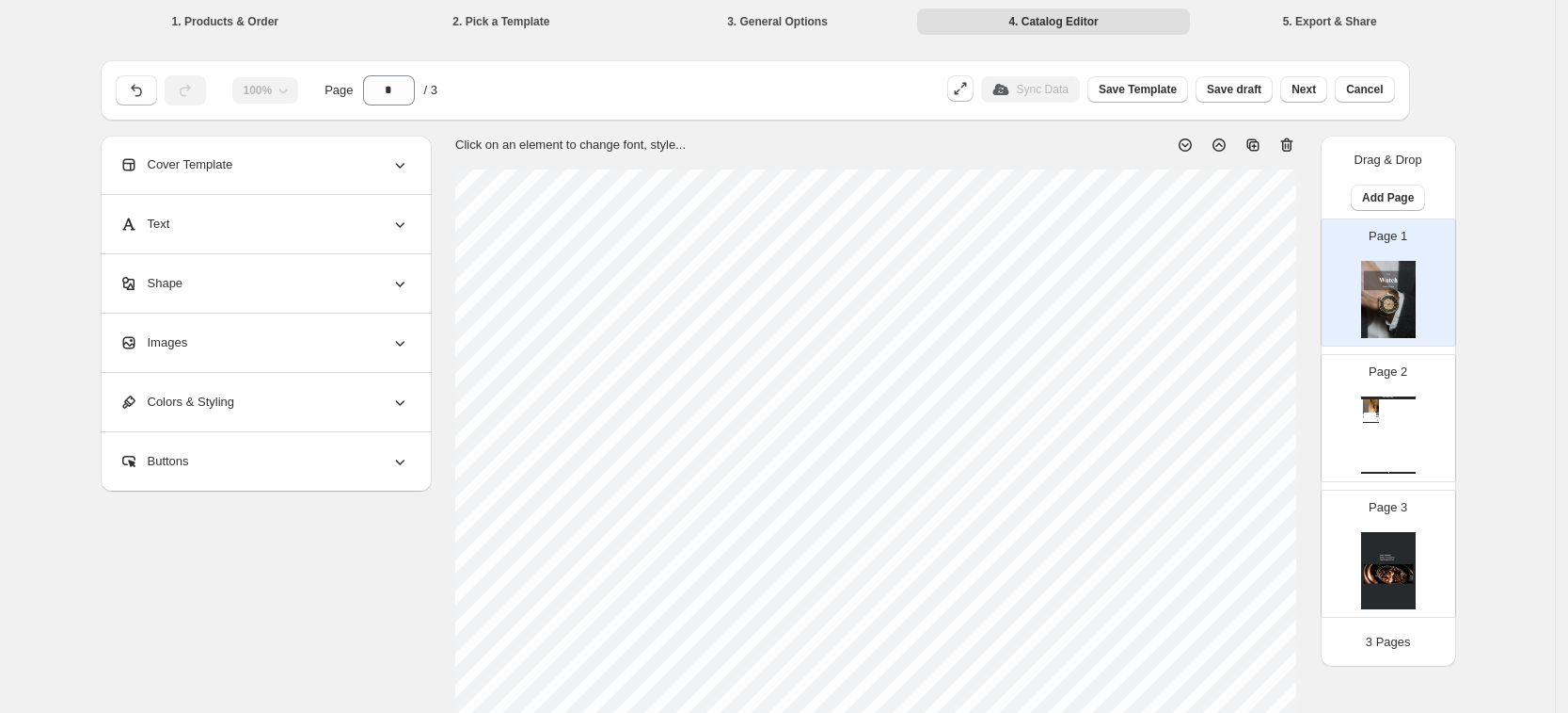
click at [1407, 423] on div "Watch Catalog 123【BLACK】Limited edition newsssss - Blue new modal testing 57sss…" at bounding box center [1388, 435] width 54 height 77
type input "*"
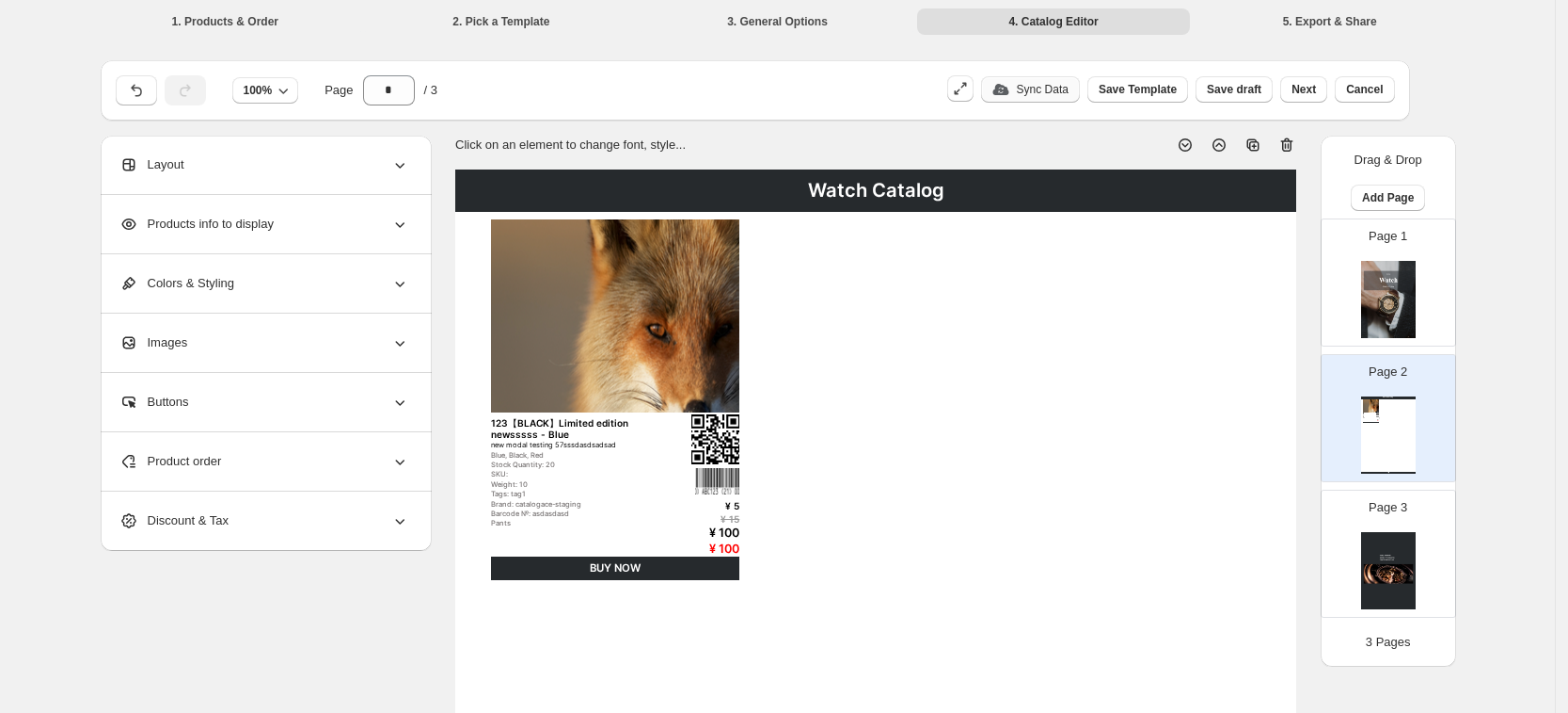
click at [1063, 98] on button "Sync Data" at bounding box center [1031, 89] width 99 height 27
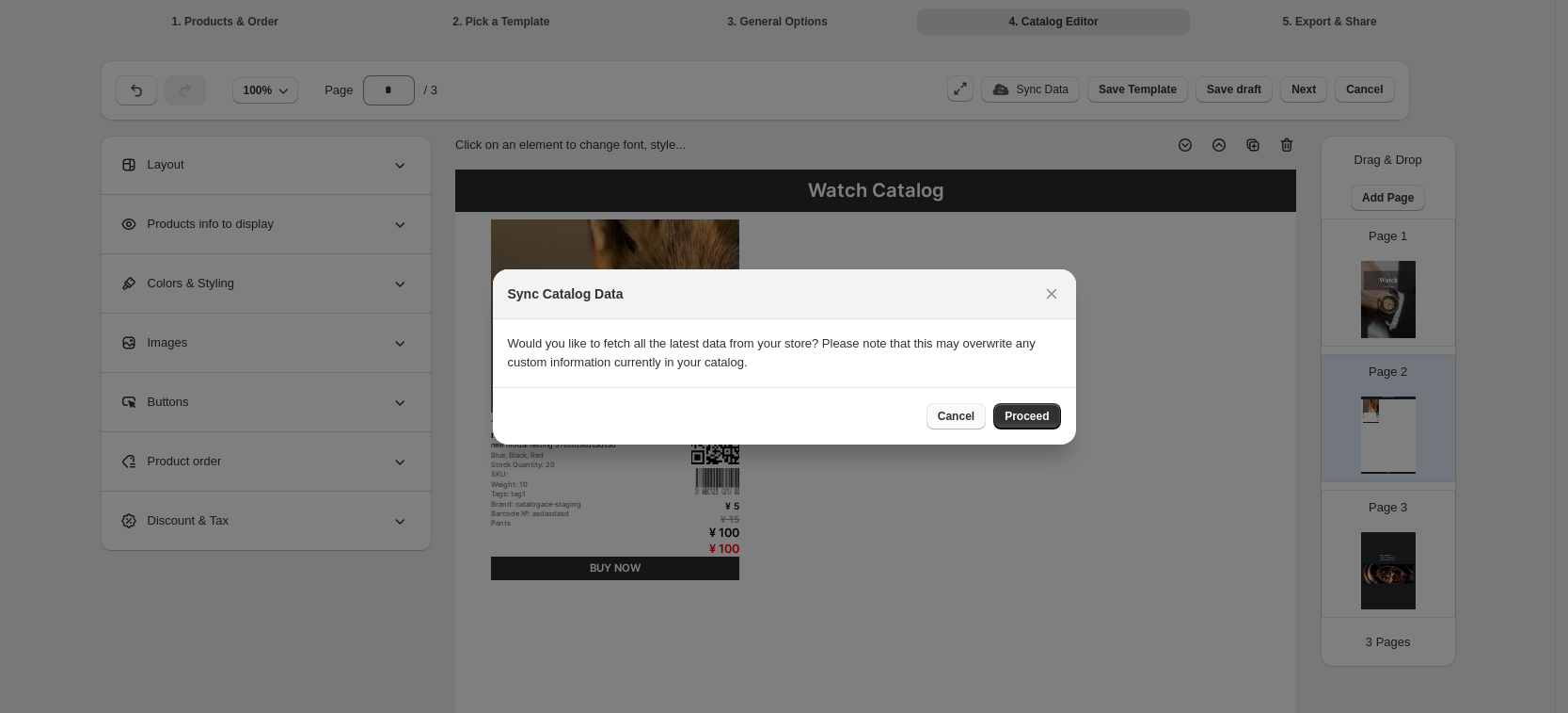
click at [960, 410] on span "Cancel" at bounding box center [956, 415] width 36 height 15
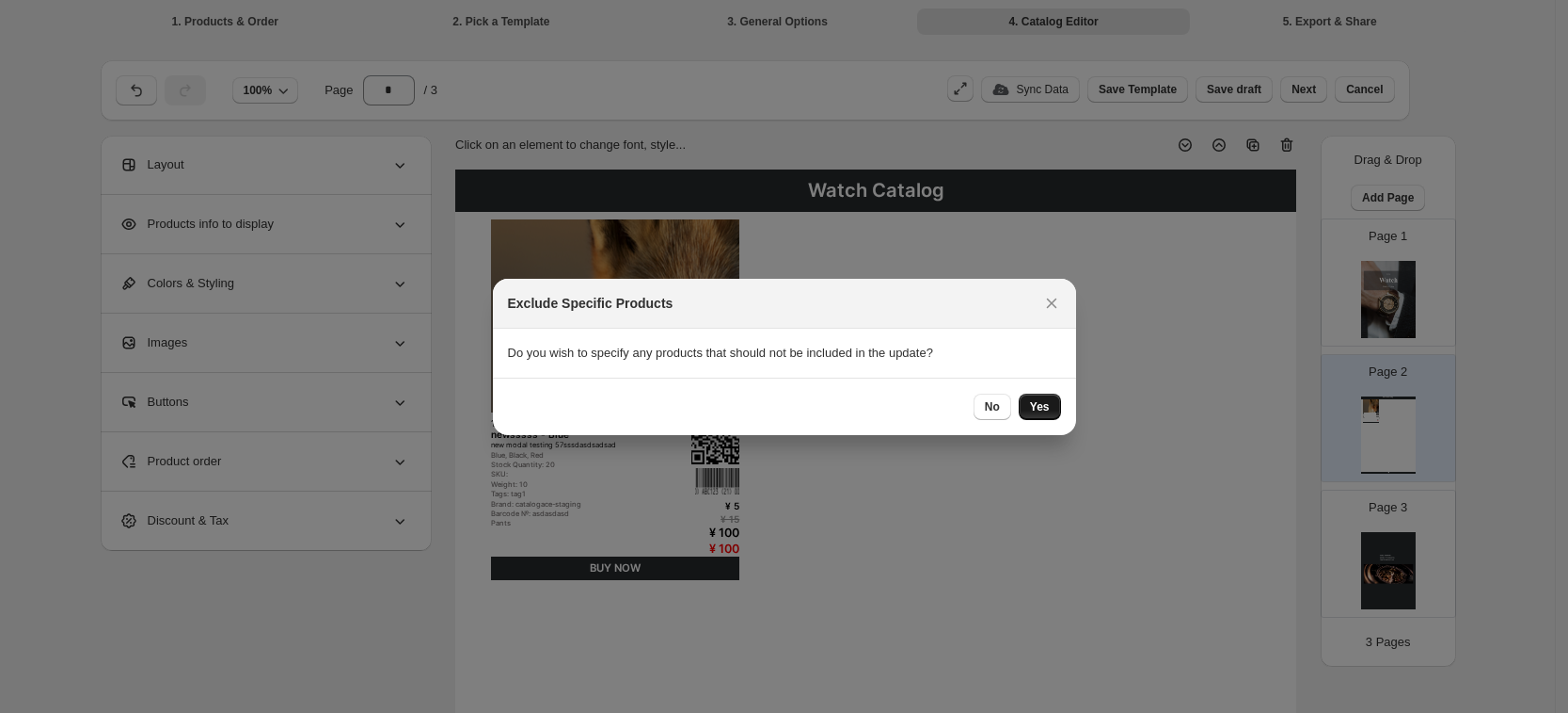
click at [1037, 403] on span "Yes" at bounding box center [1040, 406] width 20 height 15
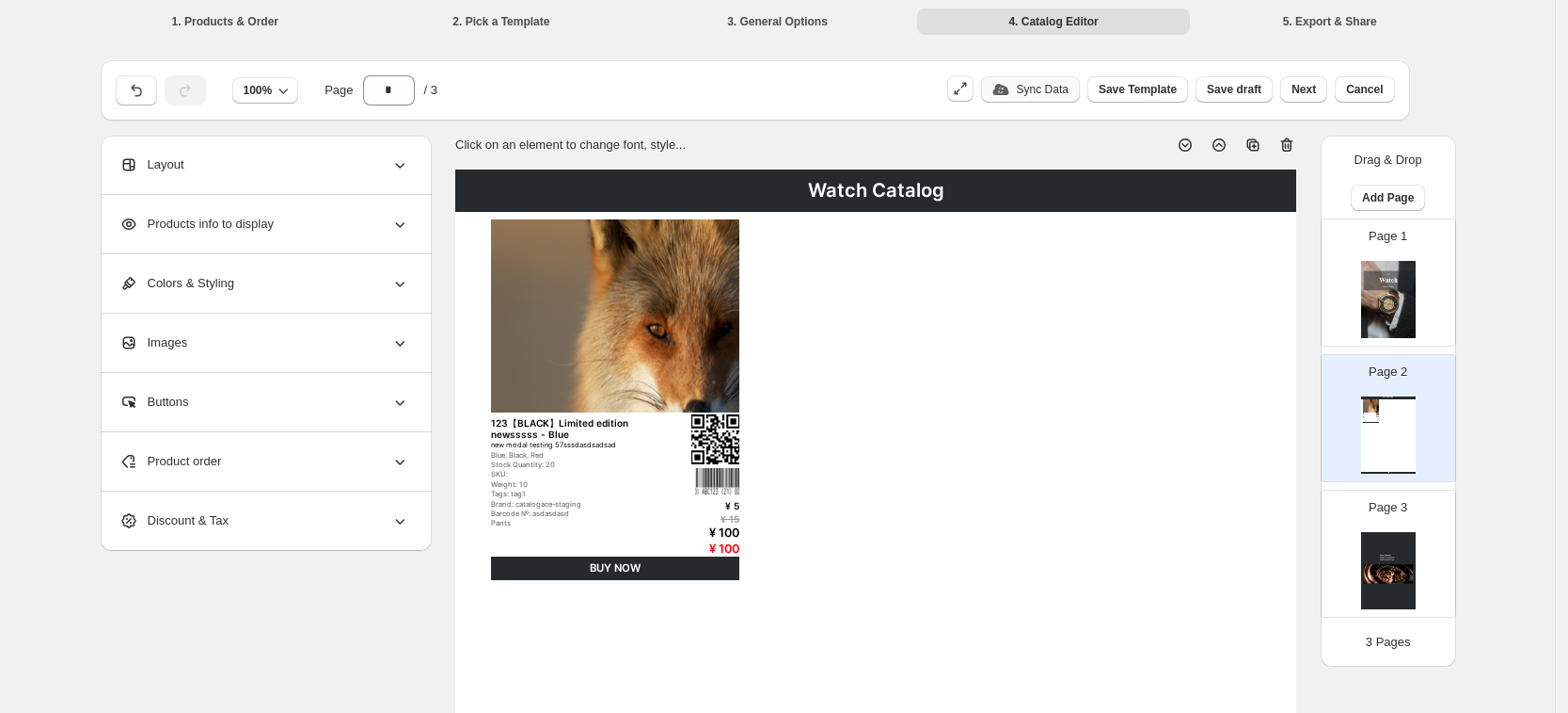
click at [1068, 94] on p "Sync Data" at bounding box center [1043, 89] width 52 height 15
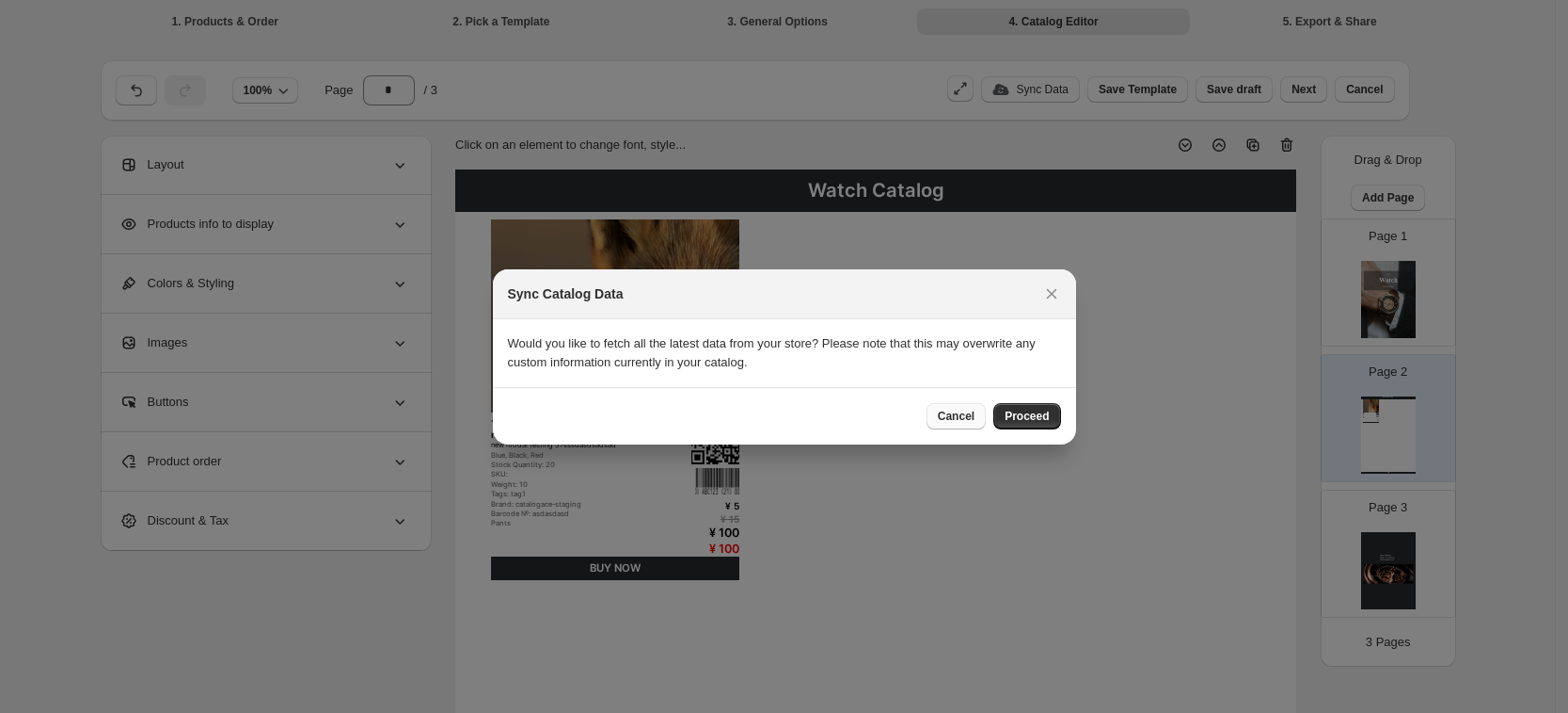
click at [948, 419] on span "Cancel" at bounding box center [956, 415] width 36 height 15
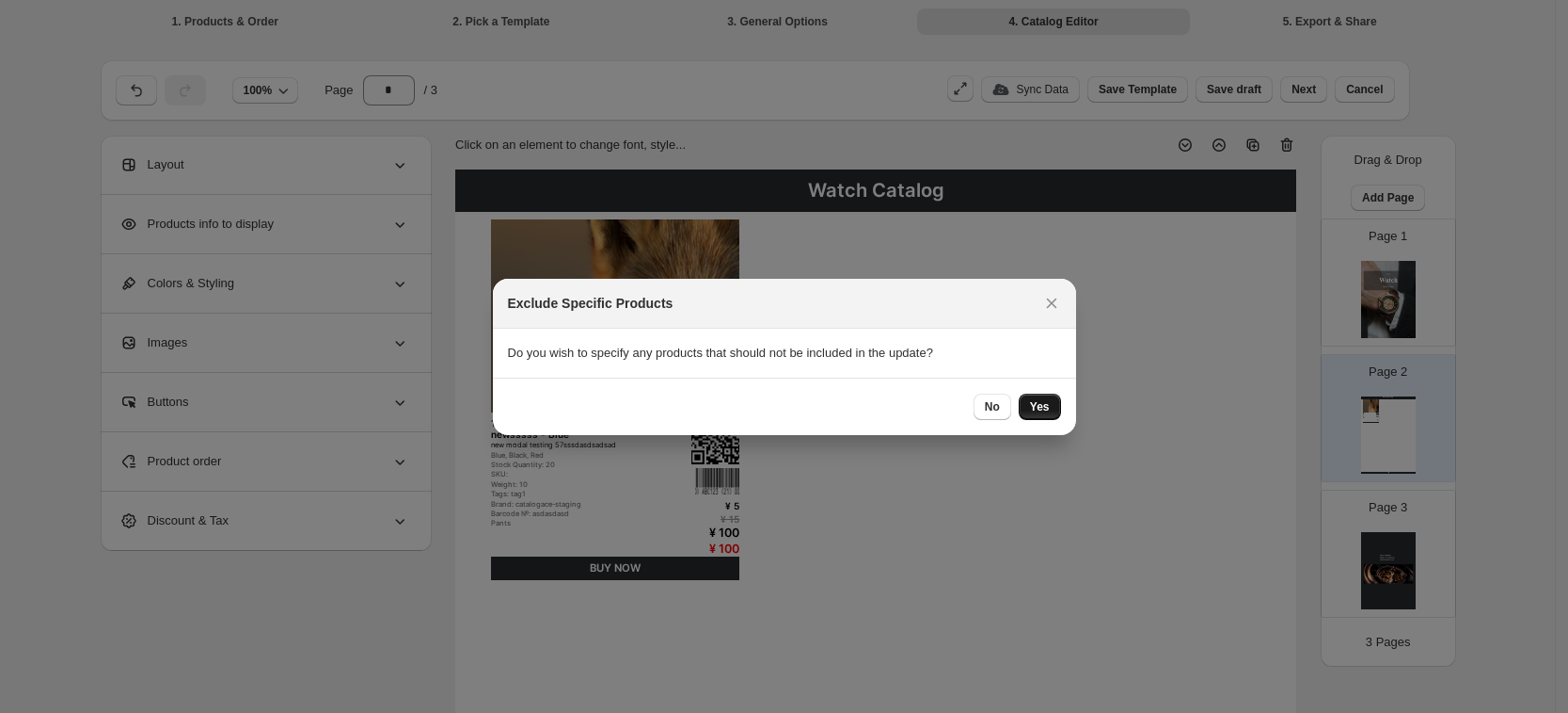
click at [1049, 407] on span "Yes" at bounding box center [1040, 406] width 20 height 15
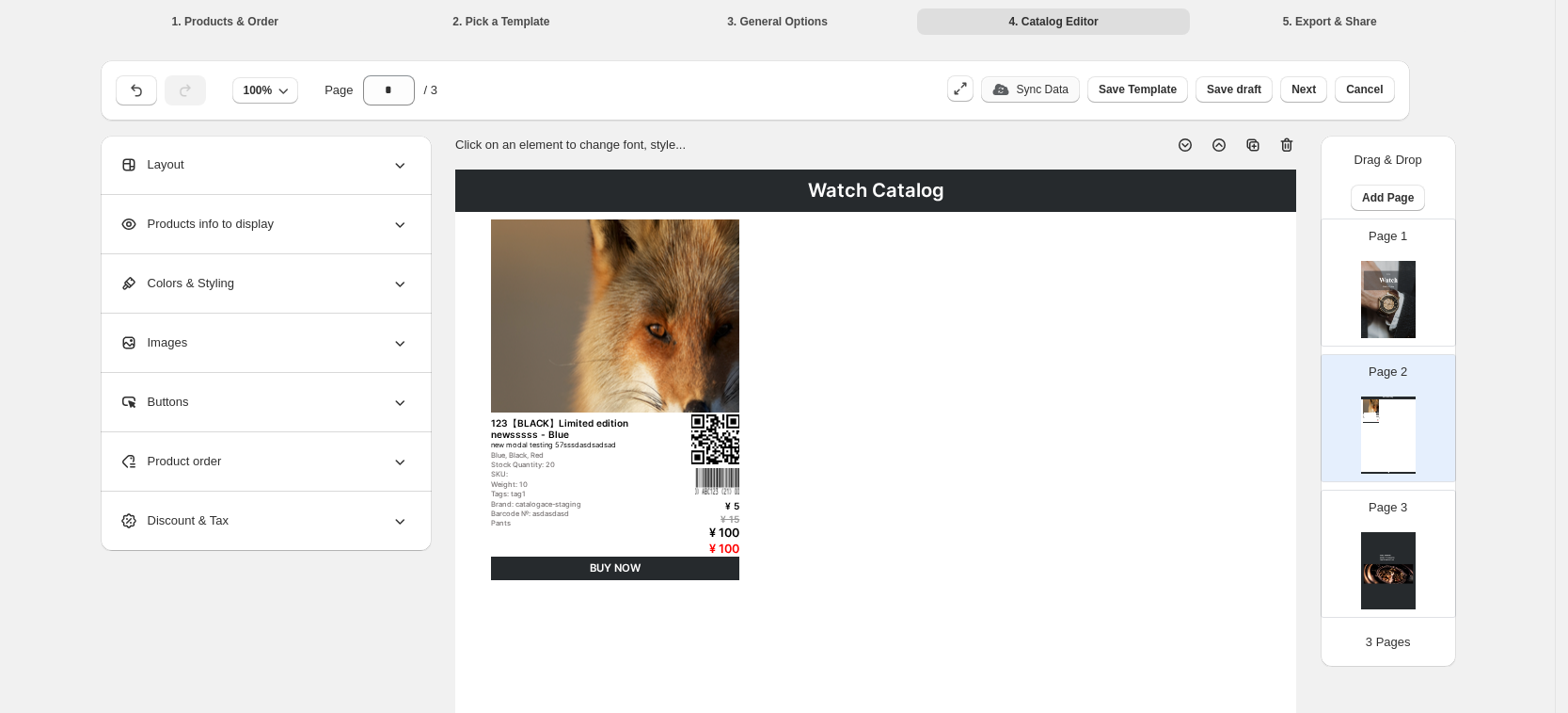
click at [1068, 90] on p "Sync Data" at bounding box center [1043, 89] width 52 height 15
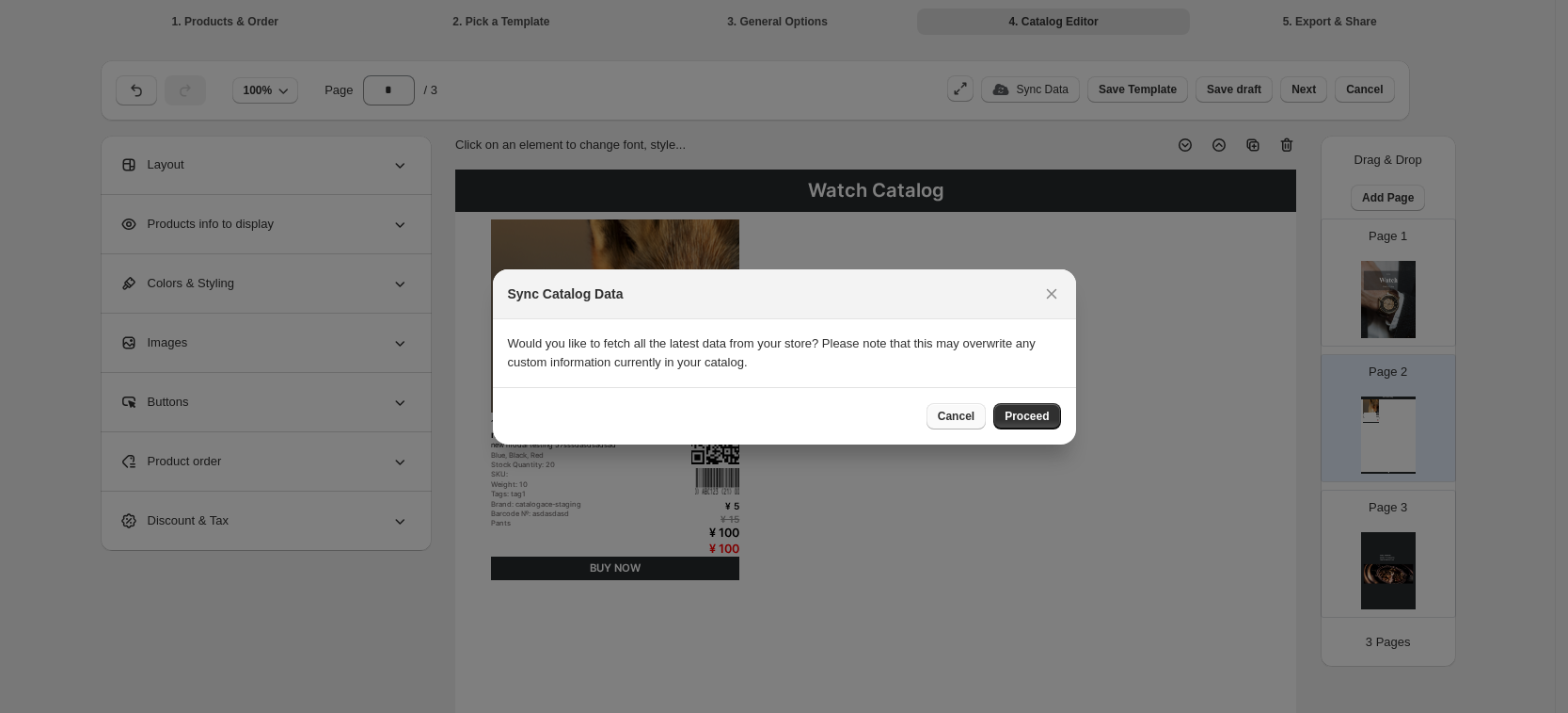
click at [968, 421] on span "Cancel" at bounding box center [956, 415] width 36 height 15
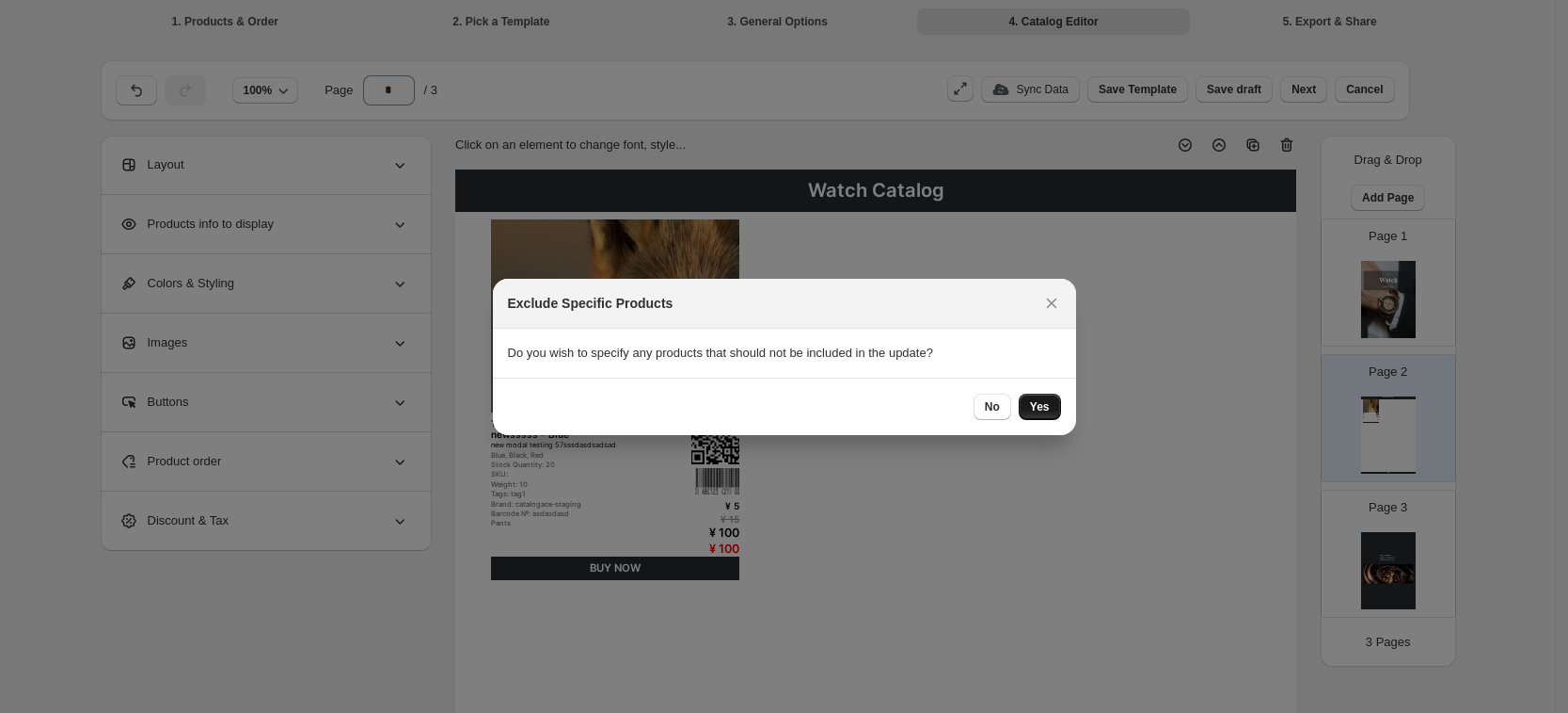
click at [1039, 407] on span "Yes" at bounding box center [1040, 406] width 20 height 15
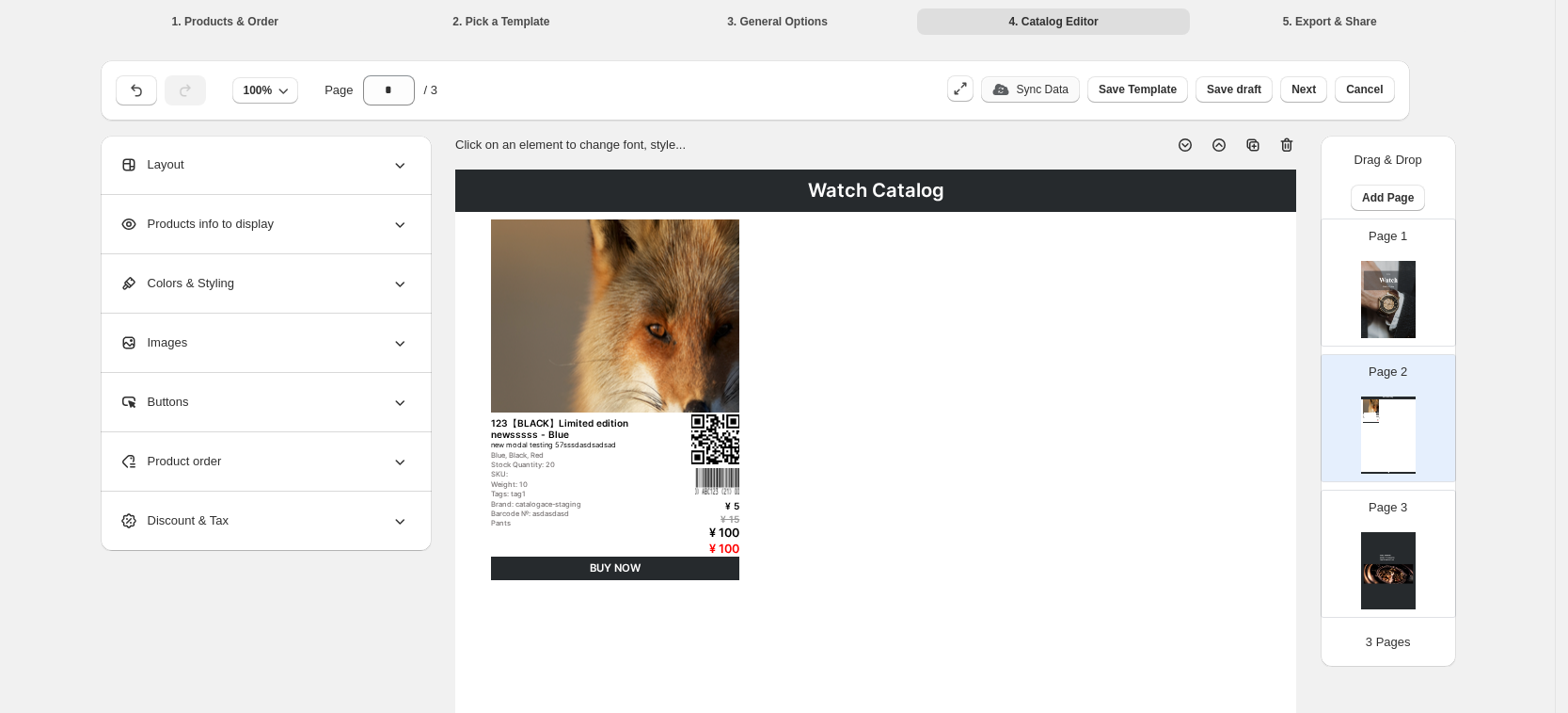
click at [1068, 90] on p "Sync Data" at bounding box center [1043, 89] width 52 height 15
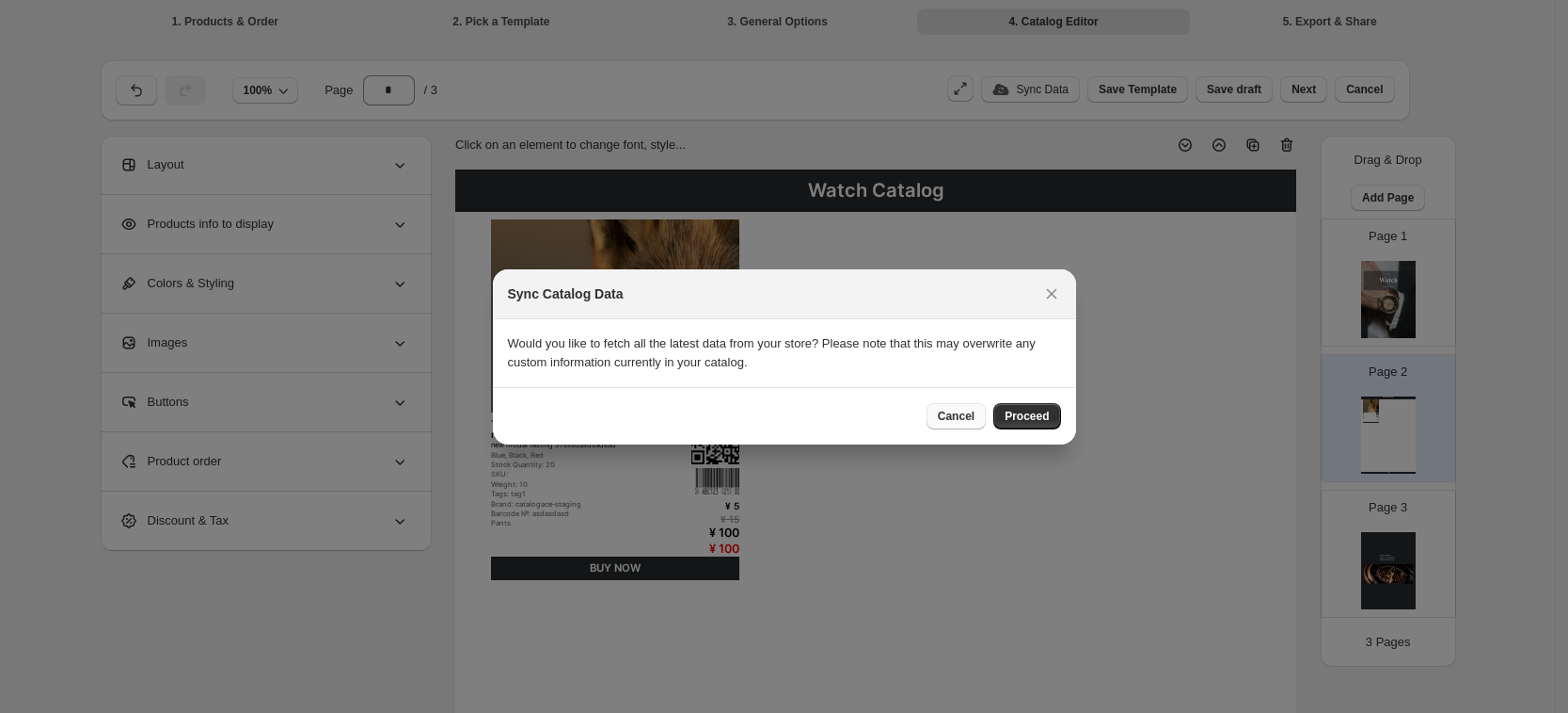
click at [963, 414] on span "Cancel" at bounding box center [956, 415] width 36 height 15
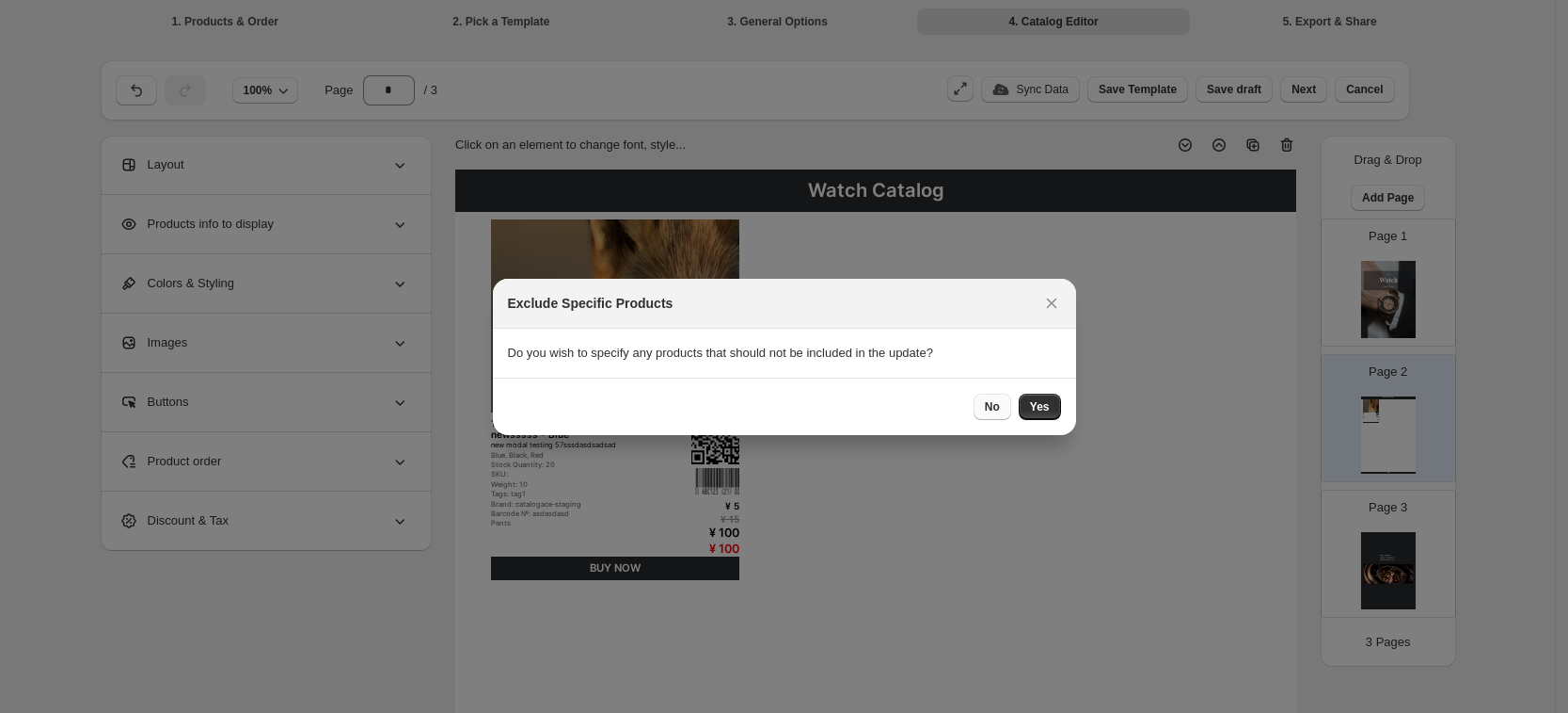
click at [985, 408] on button "No" at bounding box center [992, 406] width 37 height 27
click at [1048, 299] on icon ":r3n:" at bounding box center [1052, 303] width 11 height 11
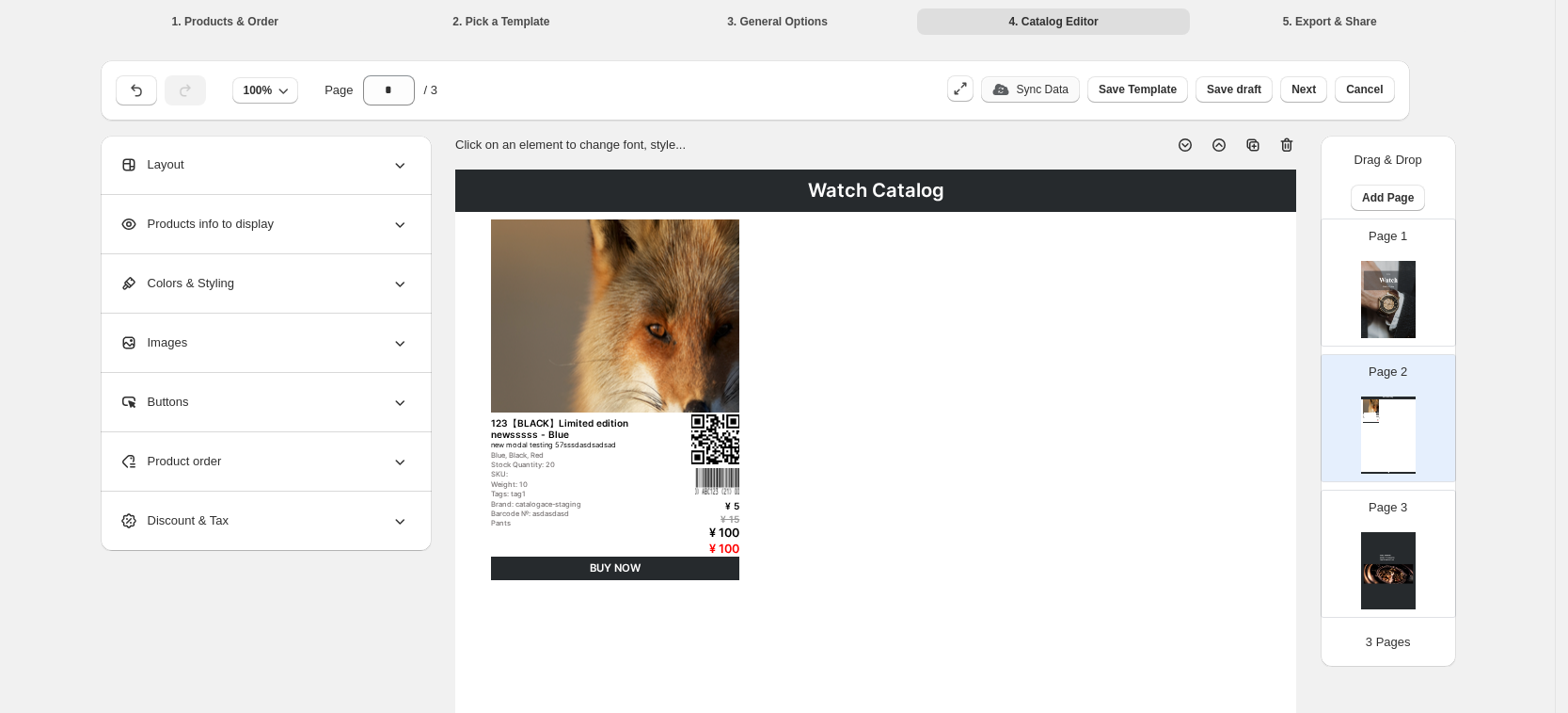
click at [1064, 94] on p "Sync Data" at bounding box center [1043, 89] width 52 height 15
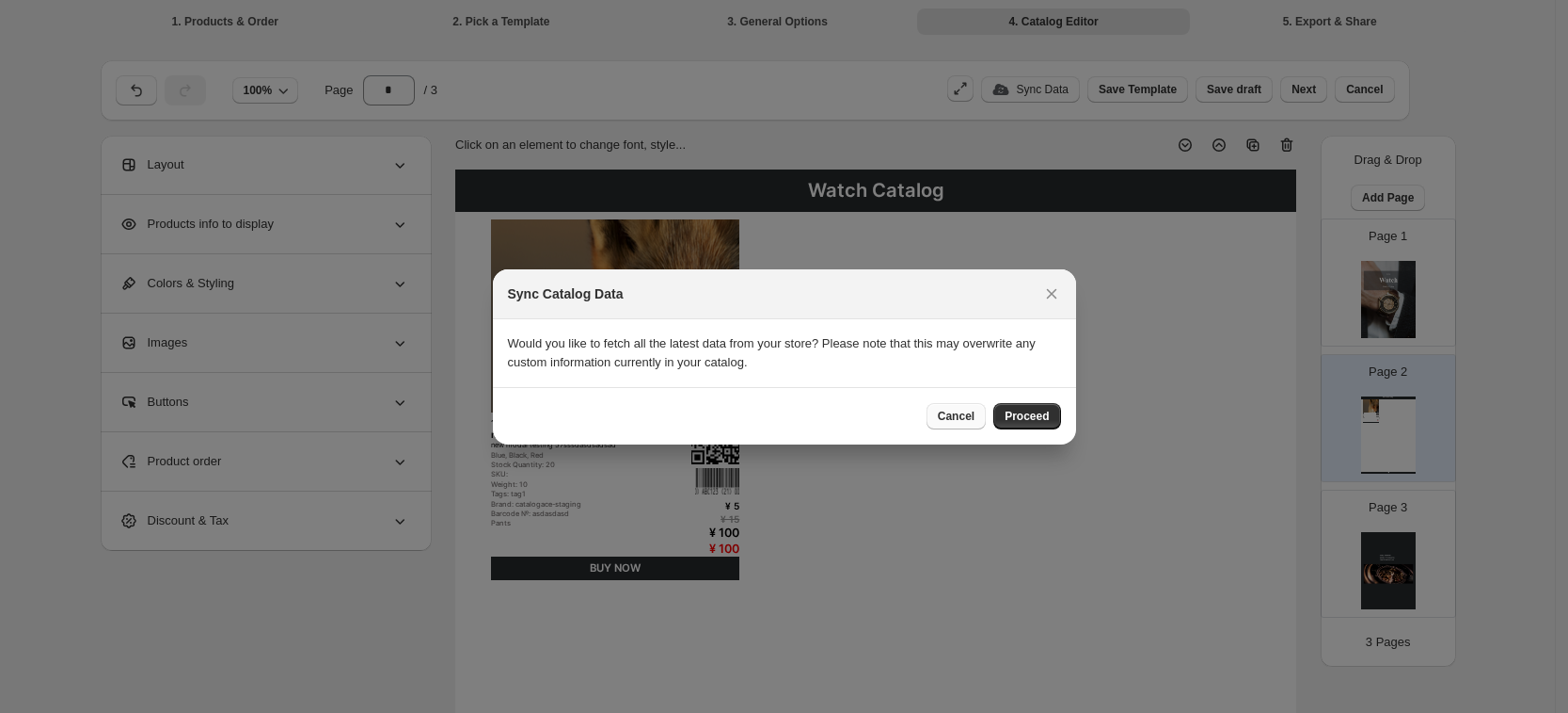
click at [973, 412] on span "Cancel" at bounding box center [956, 415] width 36 height 15
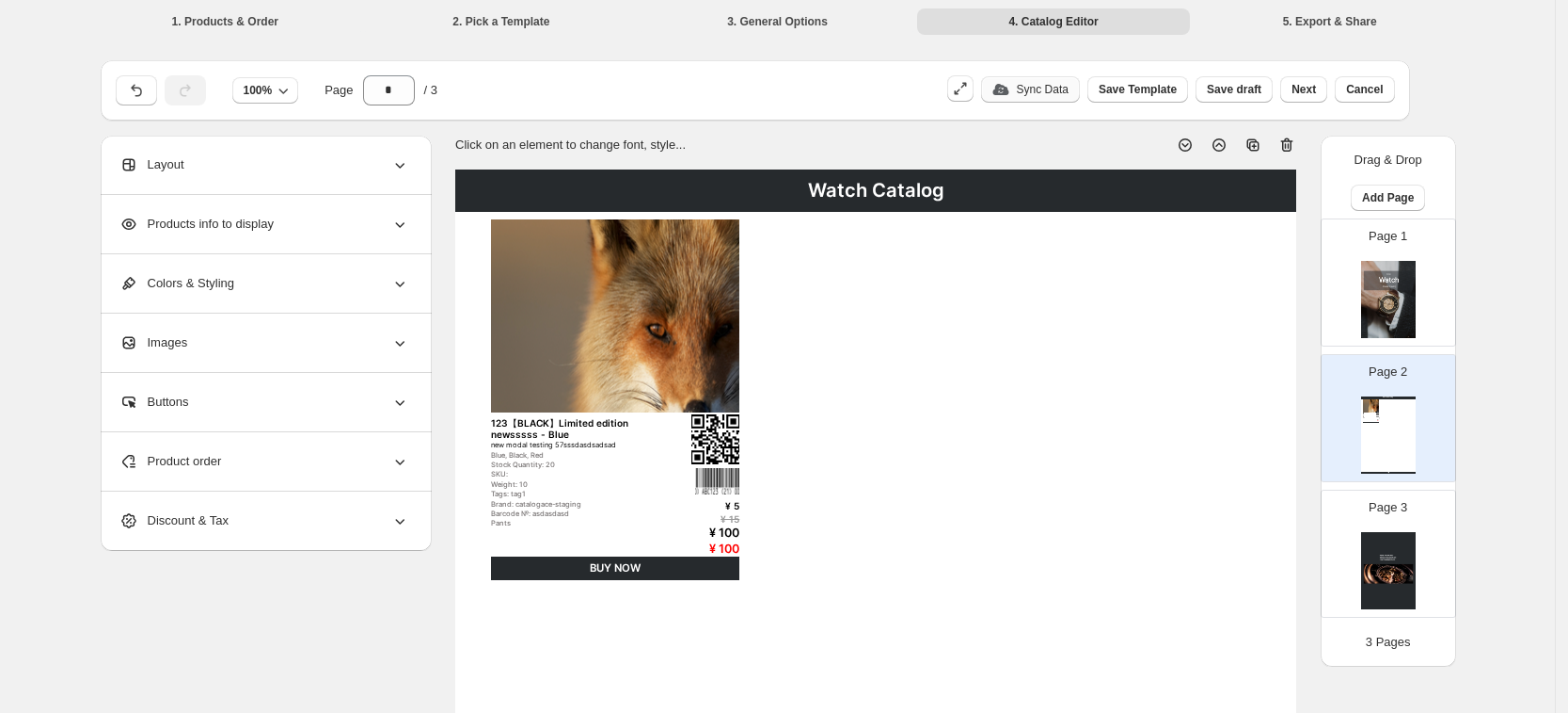
click at [1068, 93] on p "Sync Data" at bounding box center [1043, 89] width 52 height 15
